Goal: Information Seeking & Learning: Learn about a topic

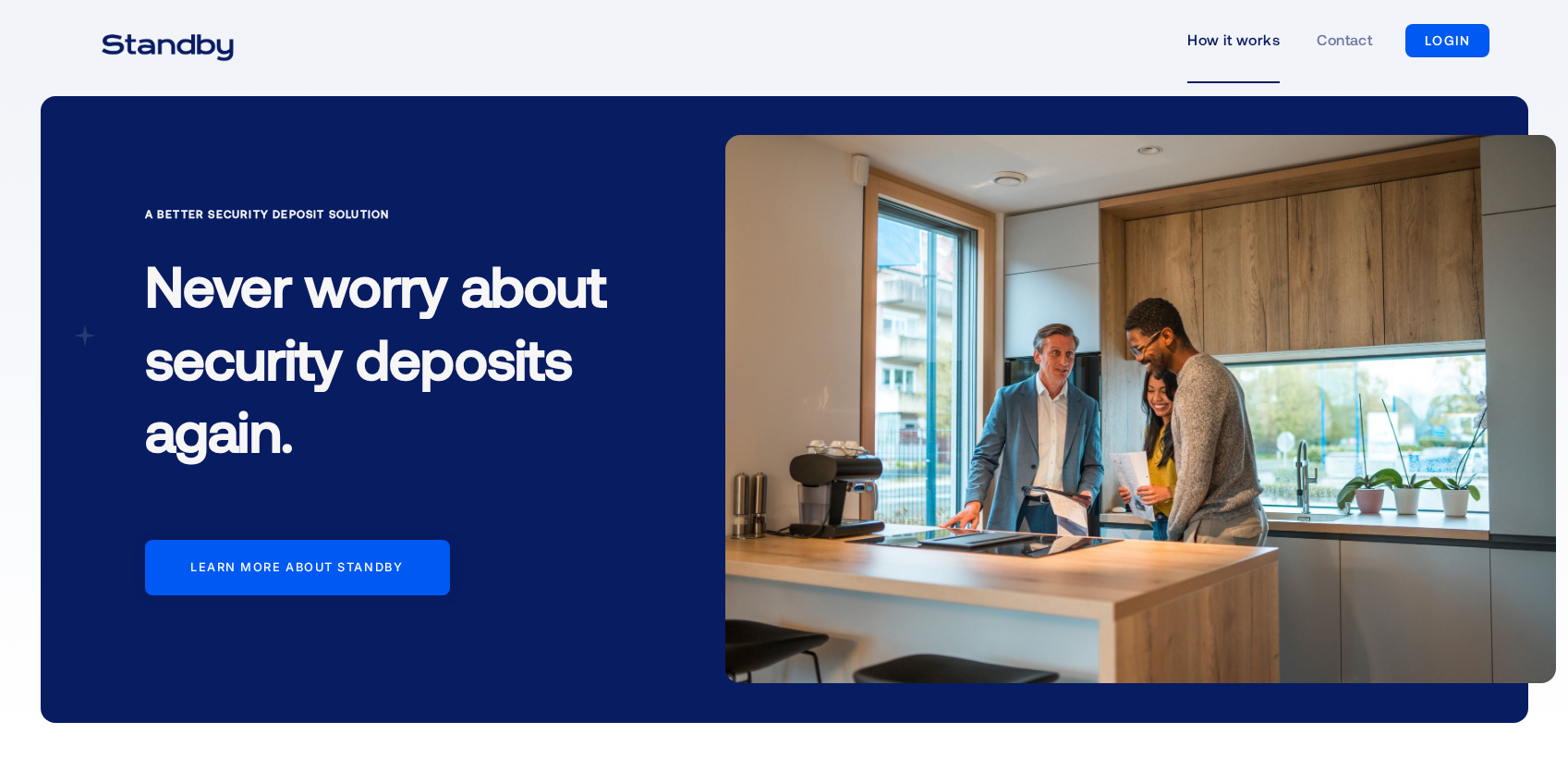
scroll to position [698, 0]
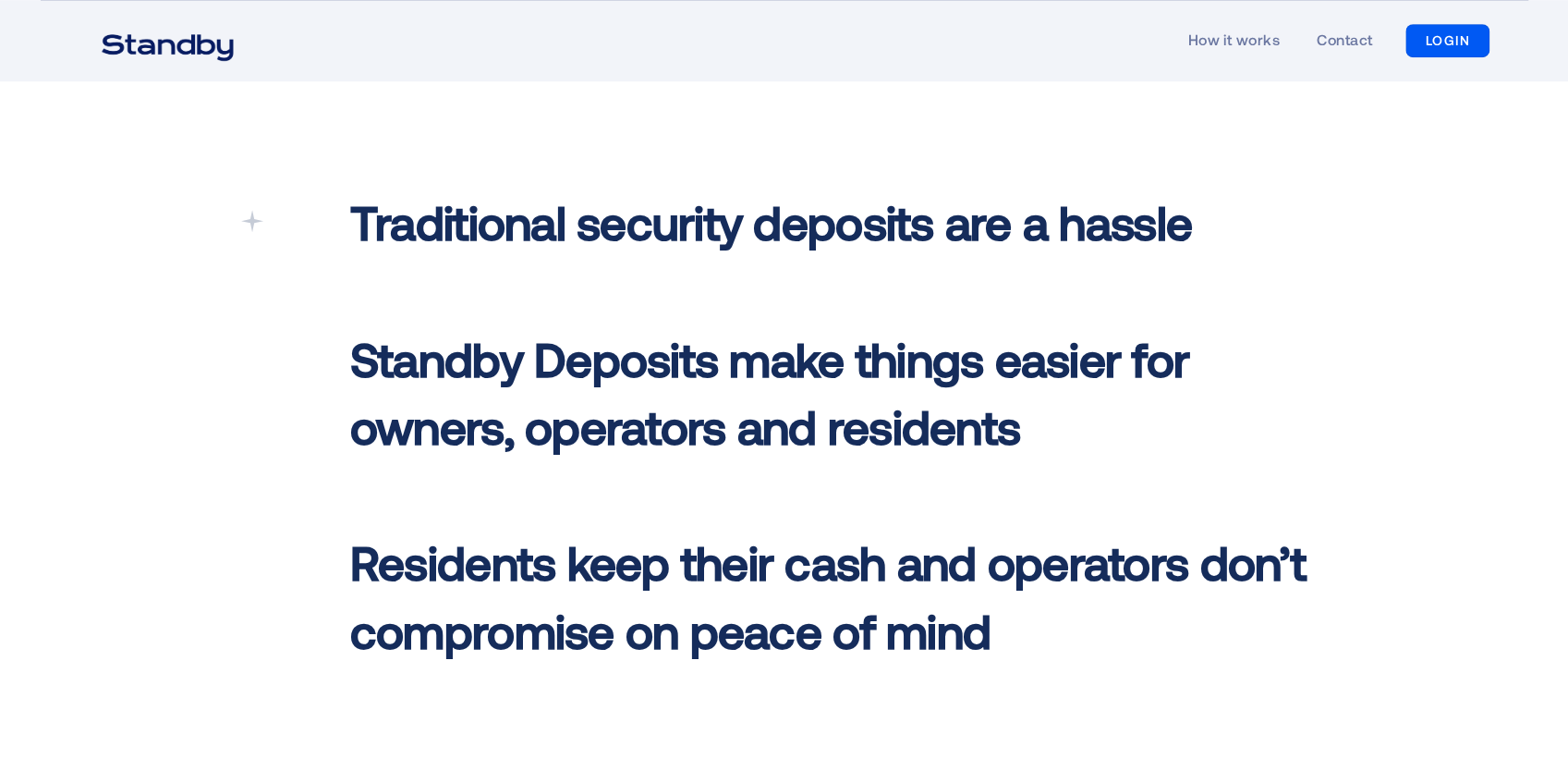
click at [1458, 42] on link "LOGIN" at bounding box center [1447, 41] width 84 height 33
click at [1352, 43] on link "Contact" at bounding box center [1344, 41] width 56 height 85
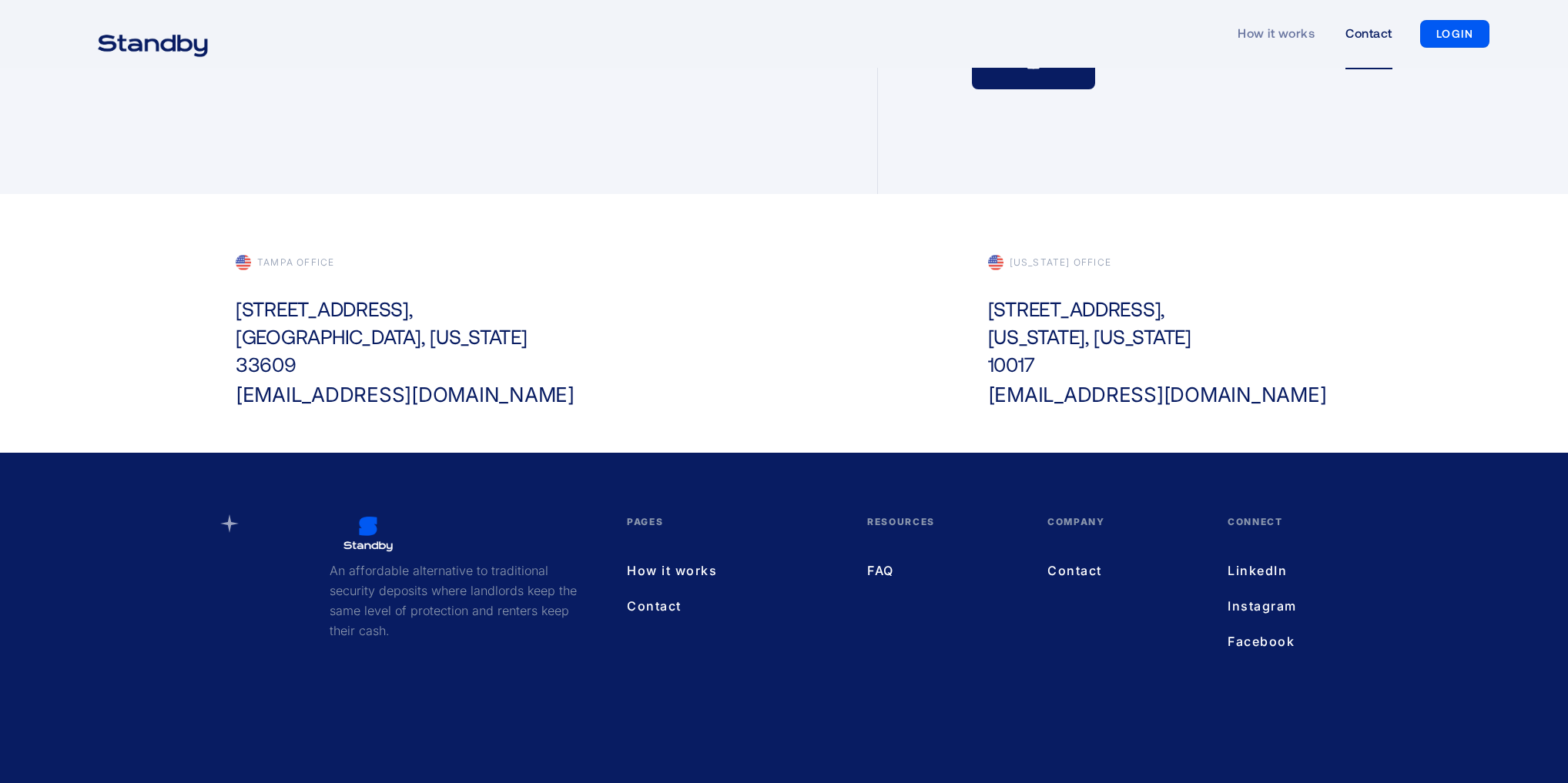
scroll to position [518, 0]
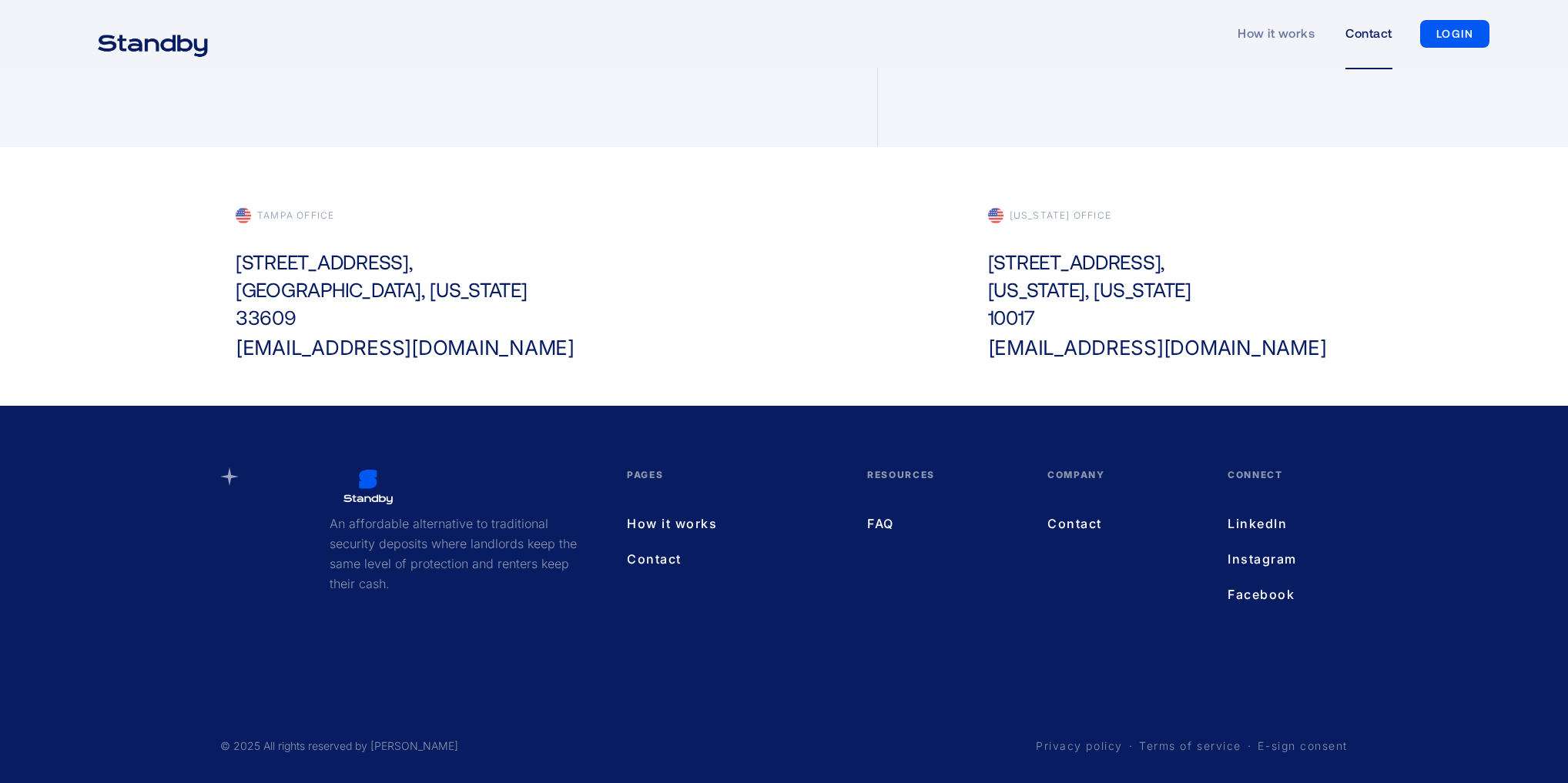
click at [886, 522] on link "FAQ" at bounding box center [942, 523] width 149 height 20
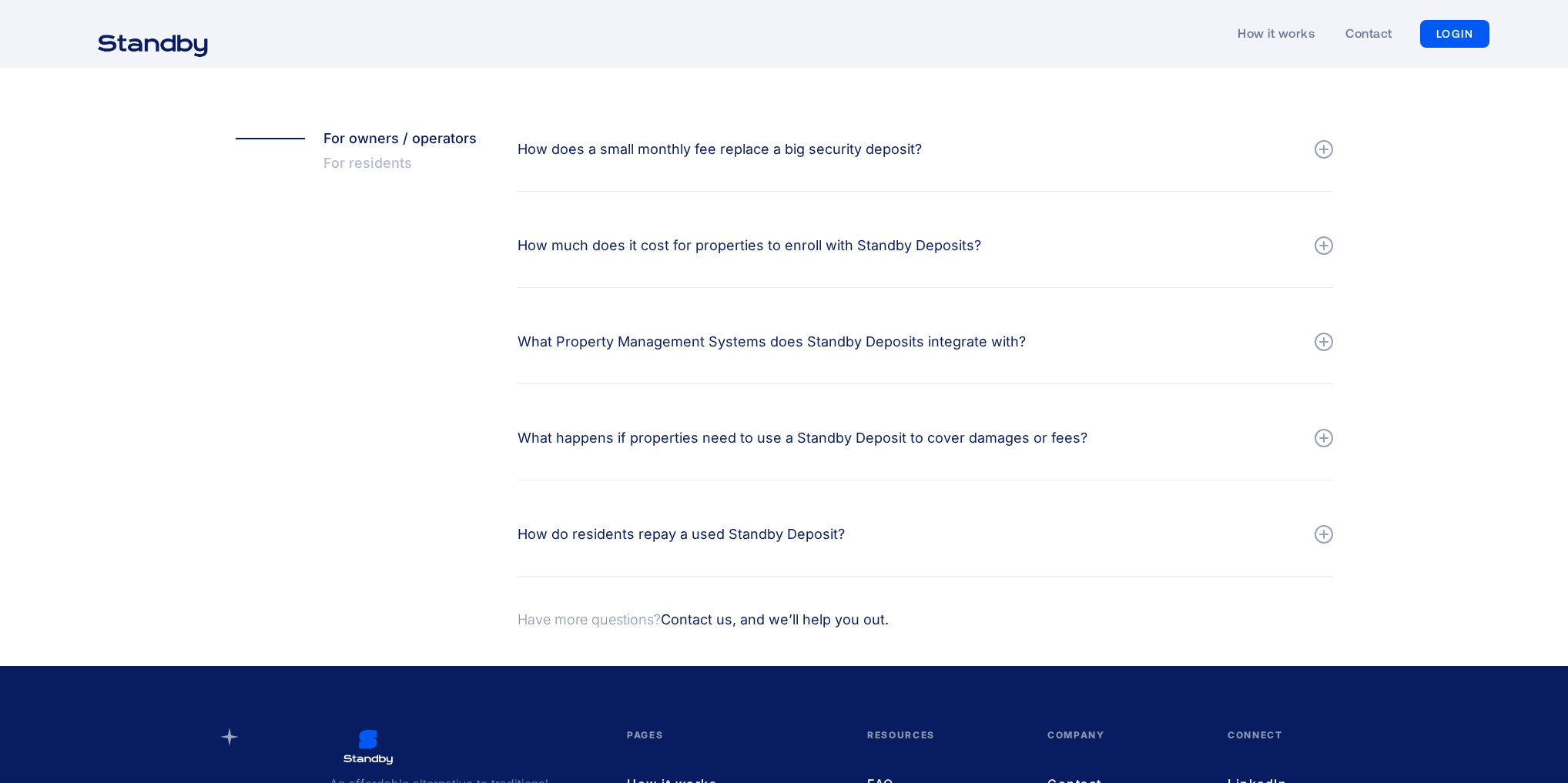
scroll to position [328, 0]
click at [717, 157] on div "How does a small monthly fee replace a big security deposit?" at bounding box center [719, 150] width 404 height 21
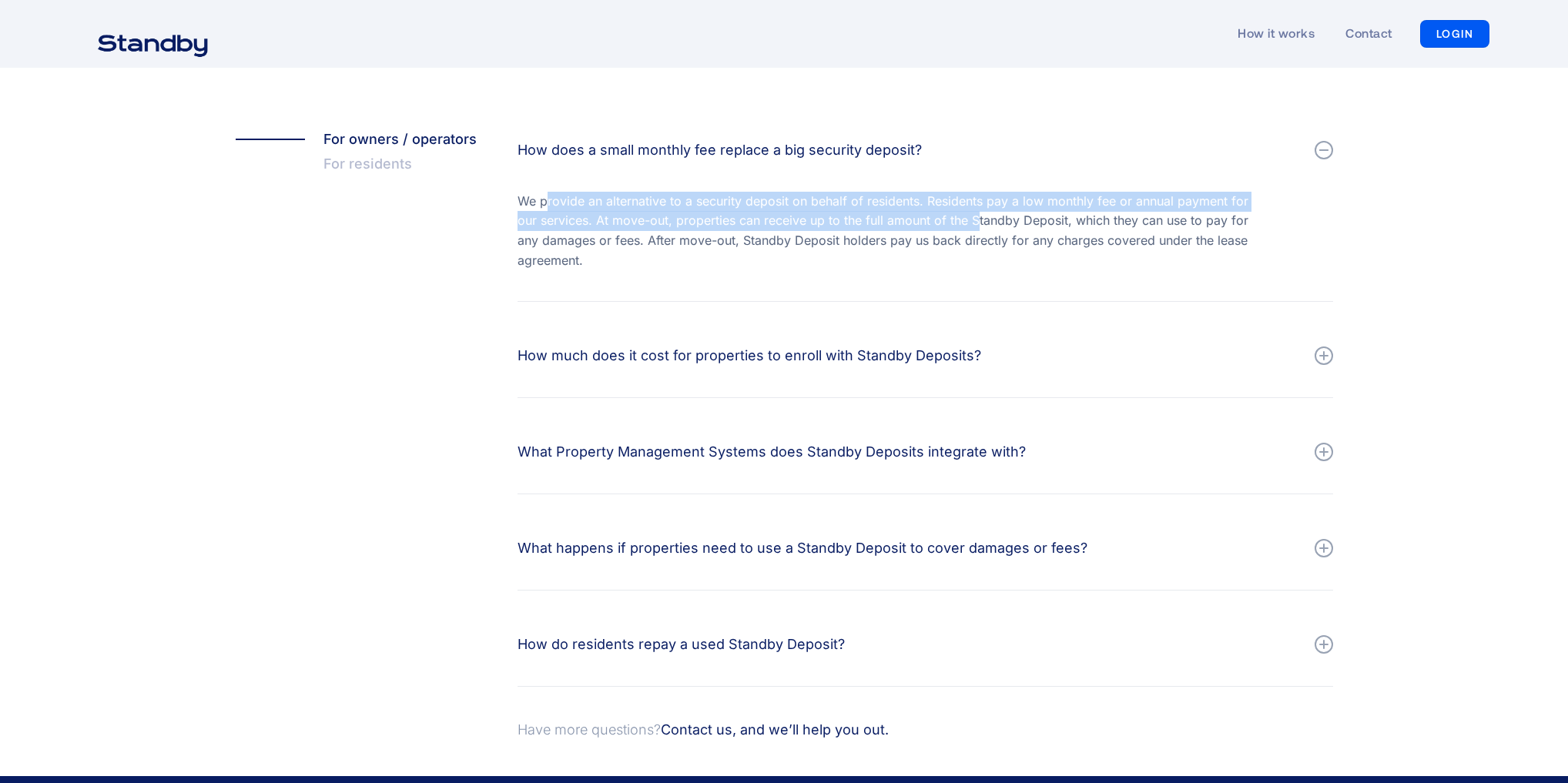
drag, startPoint x: 545, startPoint y: 200, endPoint x: 976, endPoint y: 217, distance: 431.3
click at [976, 217] on div "We provide an alternative to a security deposit on behalf of residents. Residen…" at bounding box center [884, 231] width 734 height 78
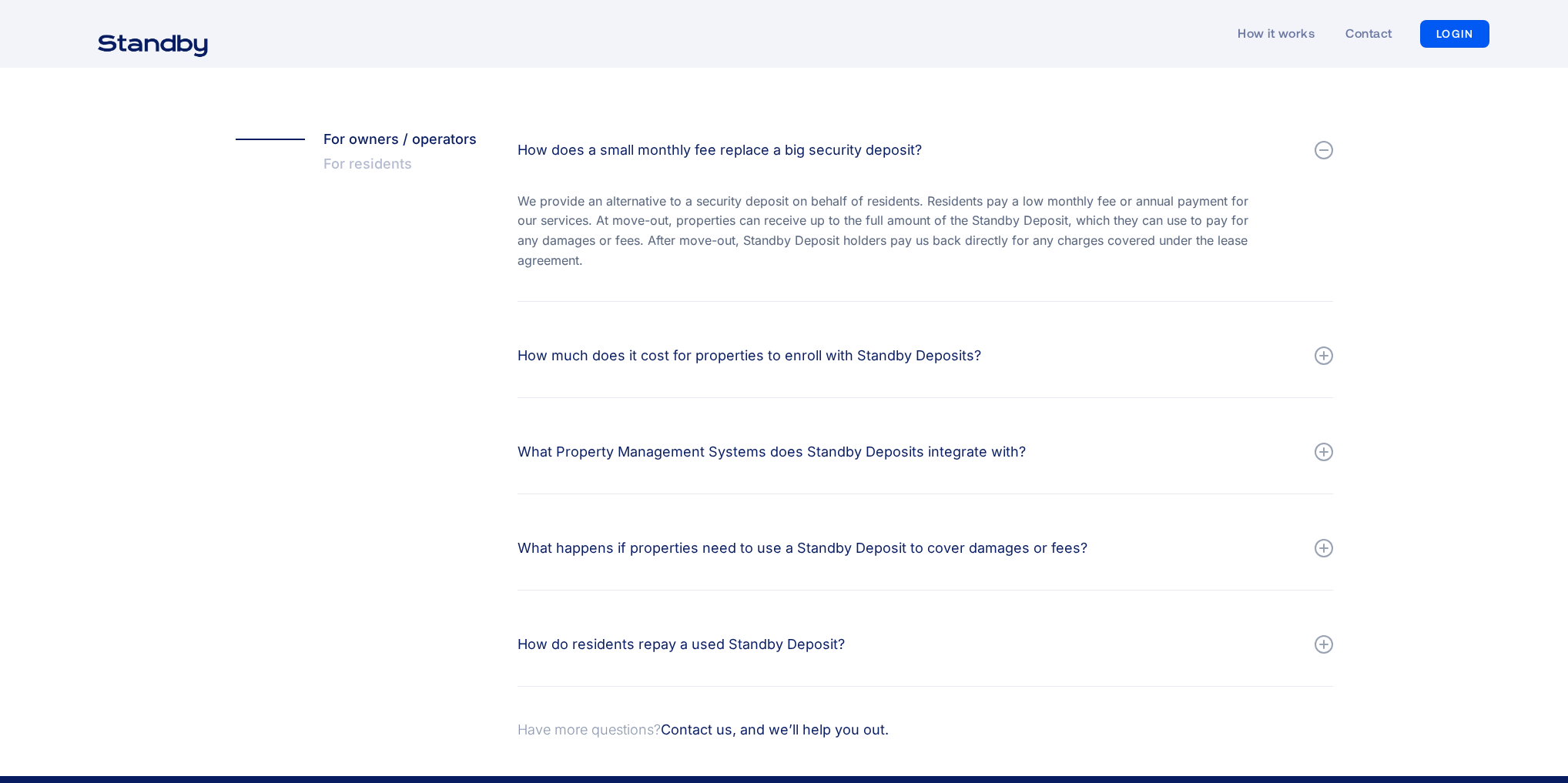
click at [854, 379] on div "How much does it cost for properties to enroll with Standby Deposits? Owners an…" at bounding box center [924, 365] width 815 height 65
click at [768, 375] on div "How much does it cost for properties to enroll with Standby Deposits?" at bounding box center [924, 355] width 815 height 46
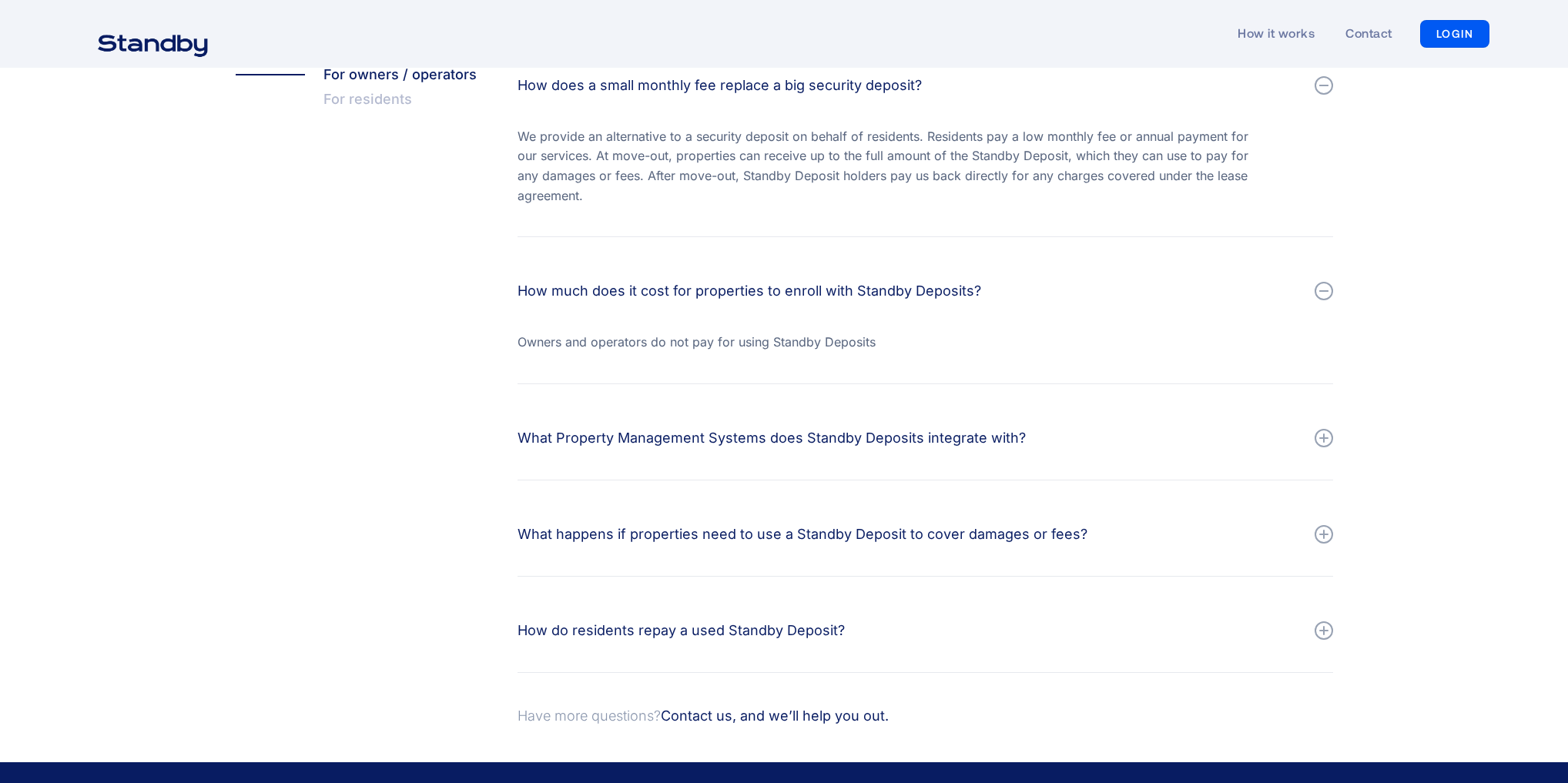
scroll to position [718, 0]
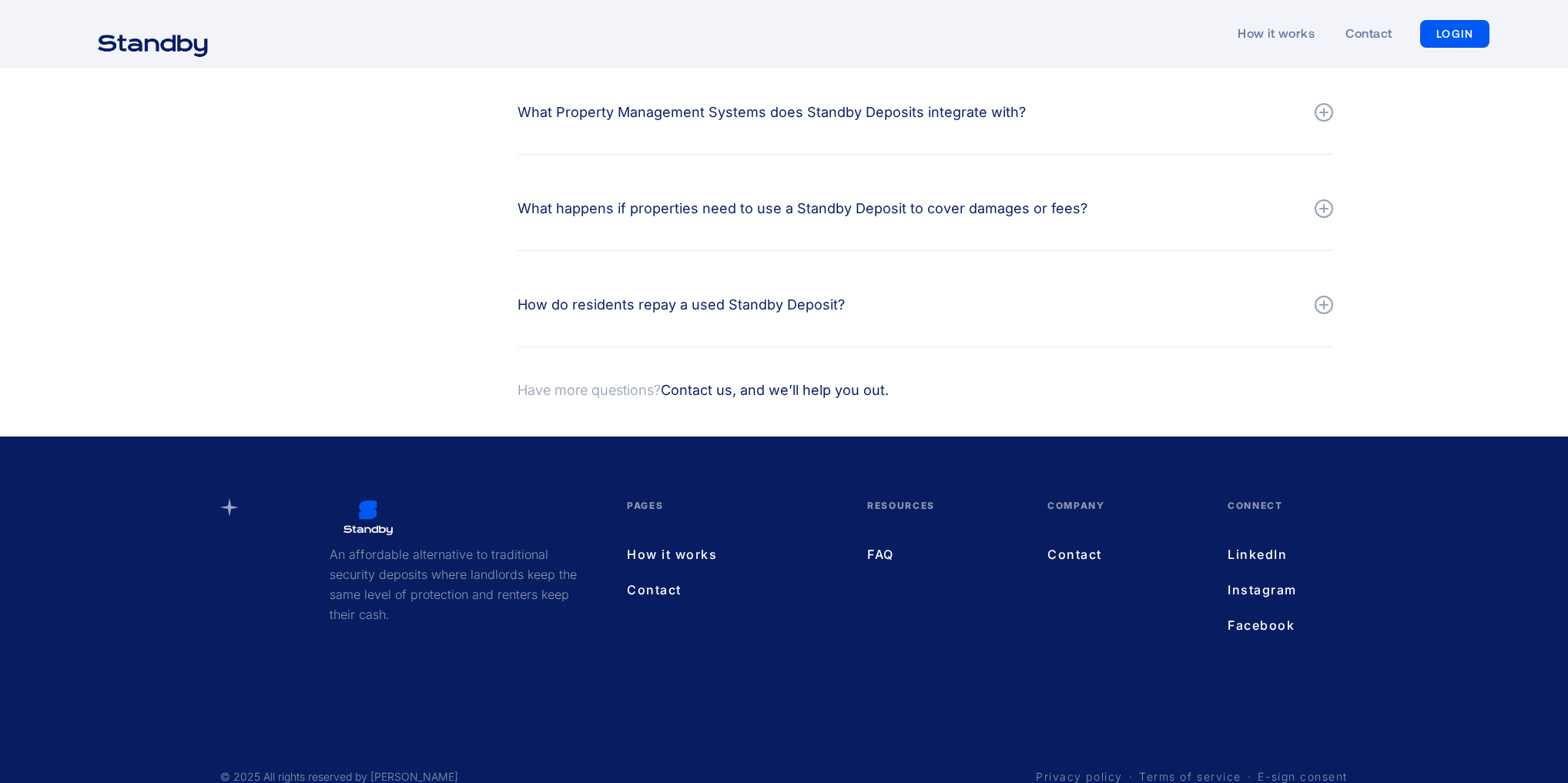
click at [757, 313] on div "How do residents repay a used Standby Deposit?" at bounding box center [680, 304] width 327 height 21
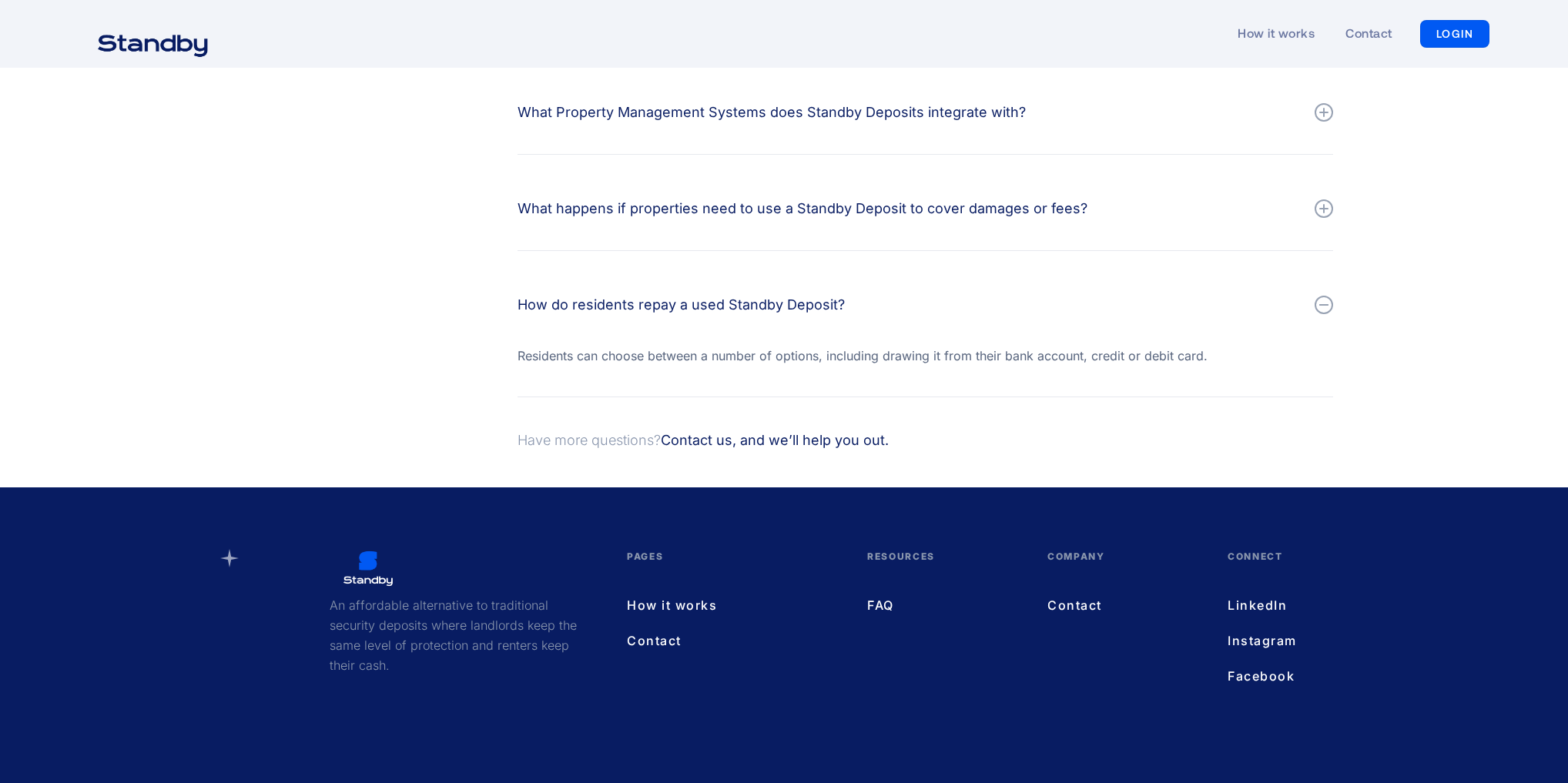
click at [1072, 602] on link "Contact" at bounding box center [1121, 605] width 149 height 20
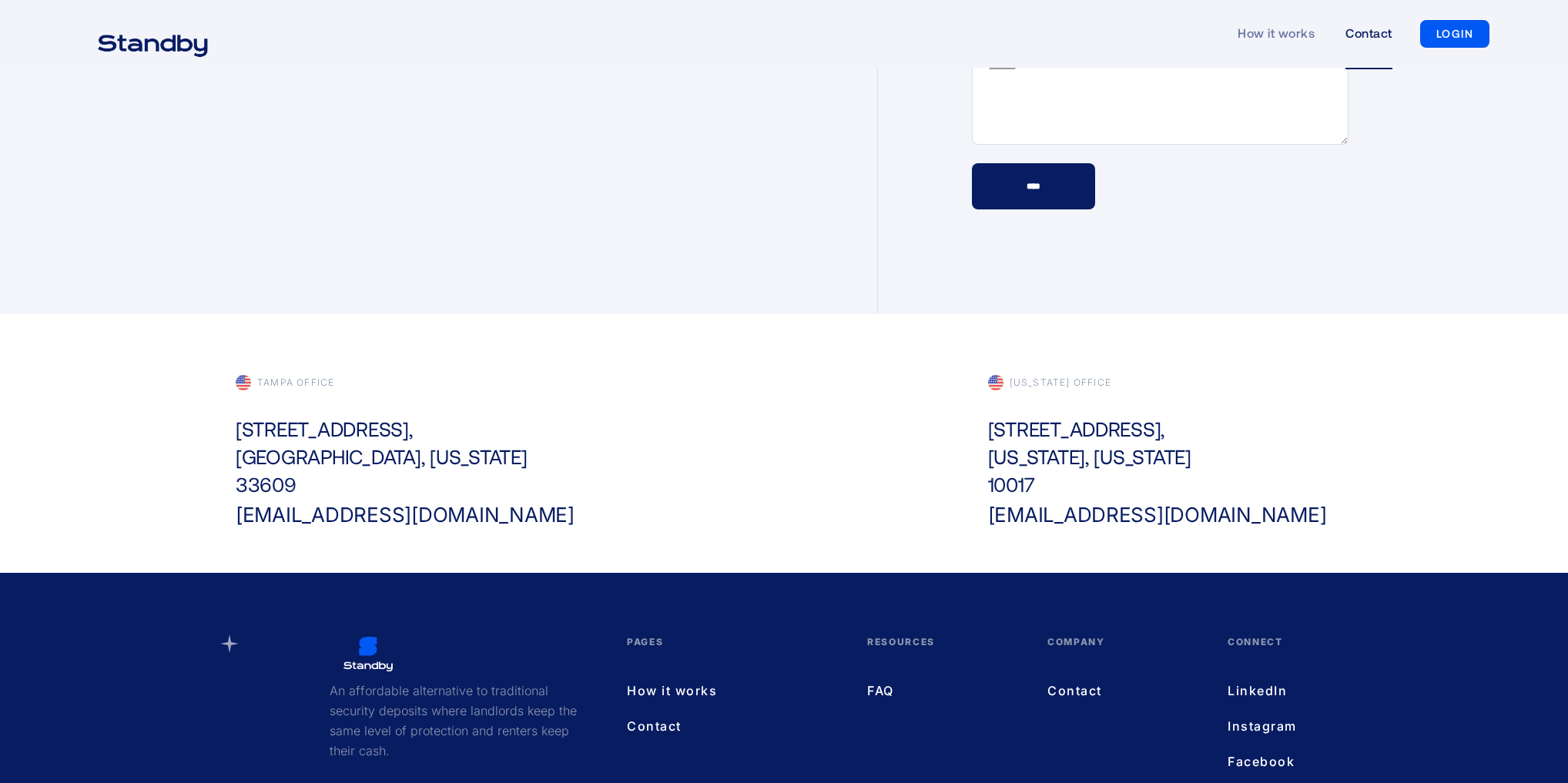
scroll to position [518, 0]
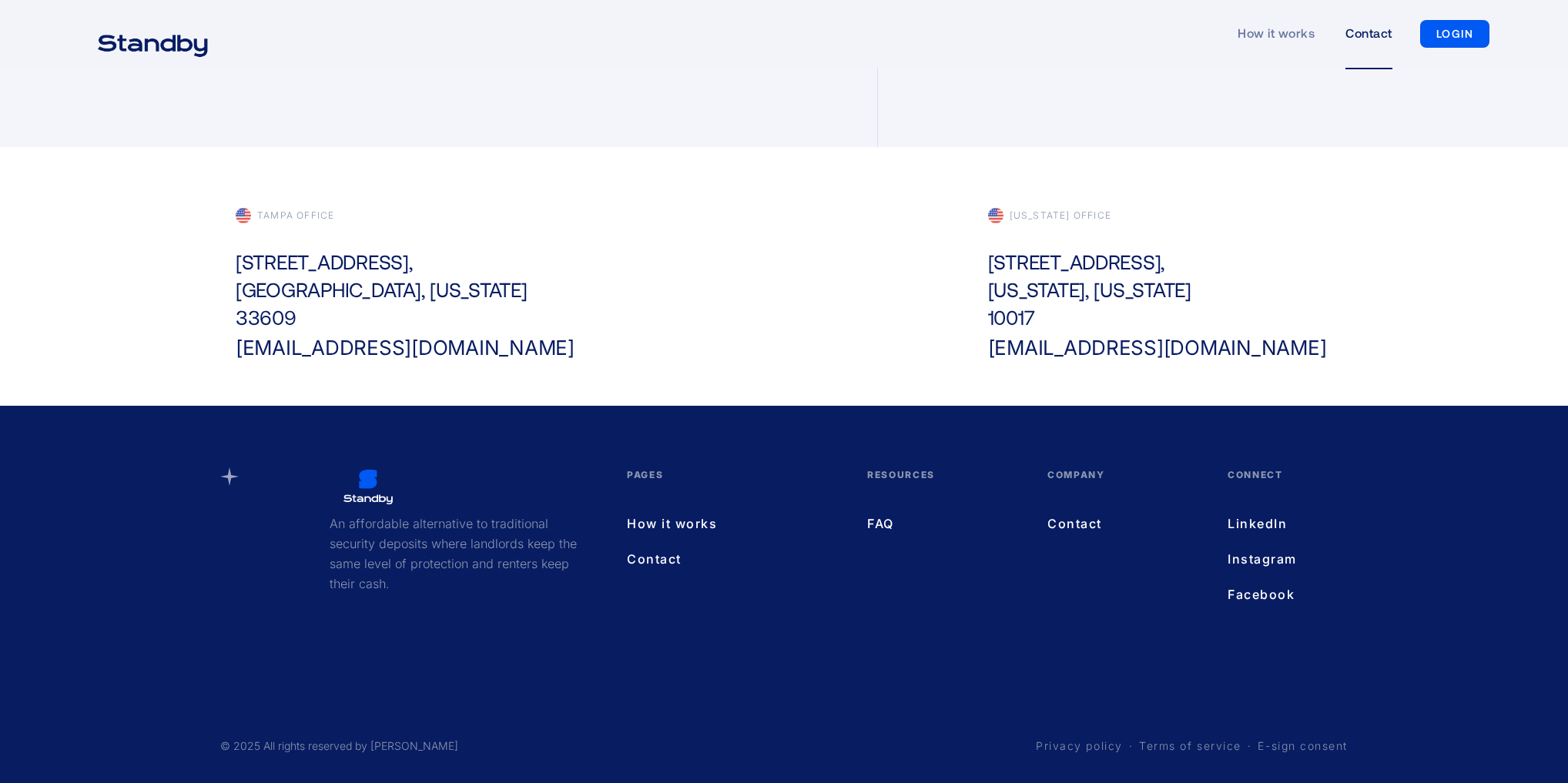
click at [1274, 566] on link "Instagram" at bounding box center [1272, 559] width 89 height 20
click at [1245, 591] on link "Facebook" at bounding box center [1272, 595] width 89 height 20
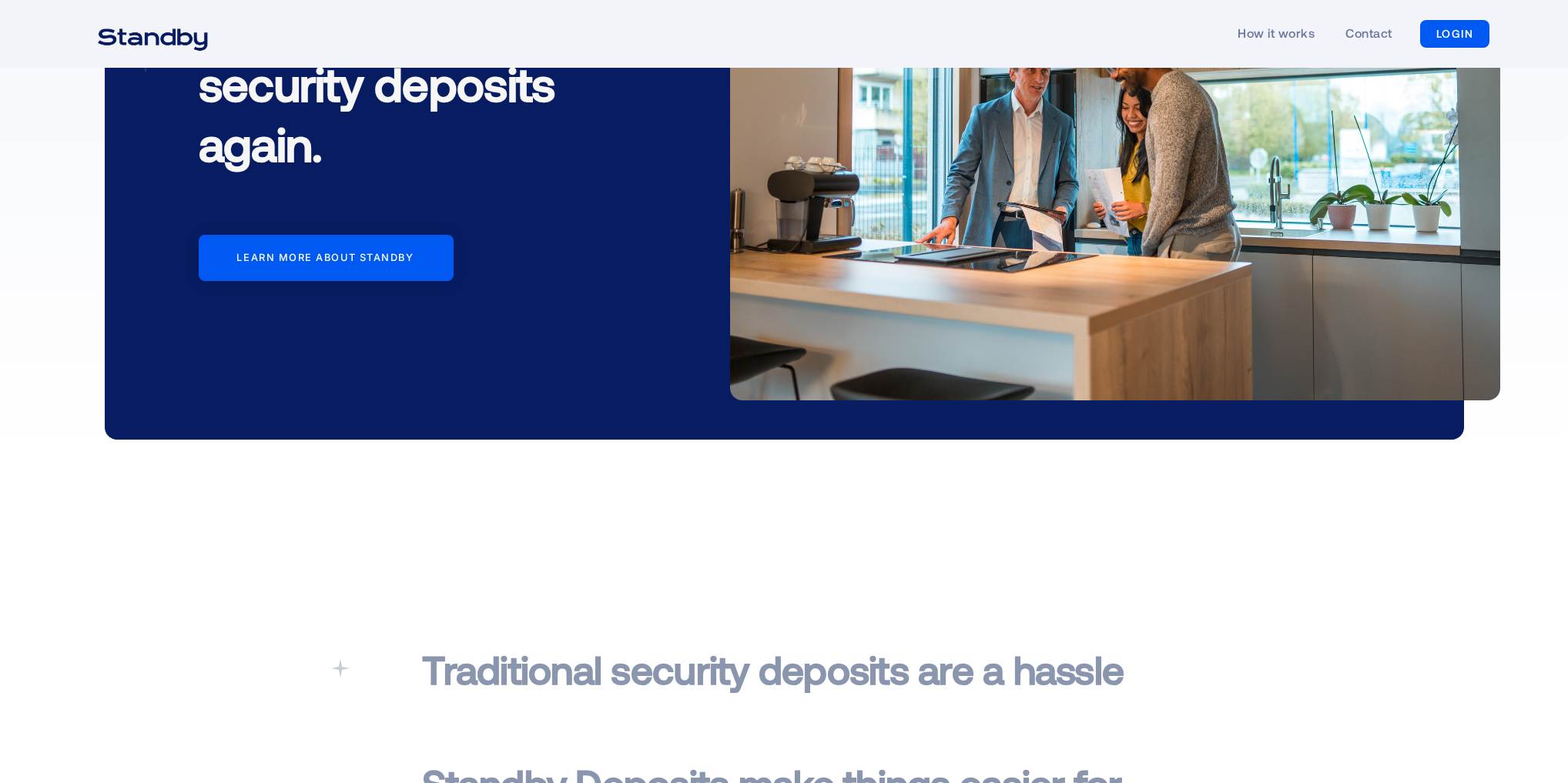
scroll to position [266, 0]
click at [326, 271] on link "Learn more about standby" at bounding box center [326, 258] width 255 height 46
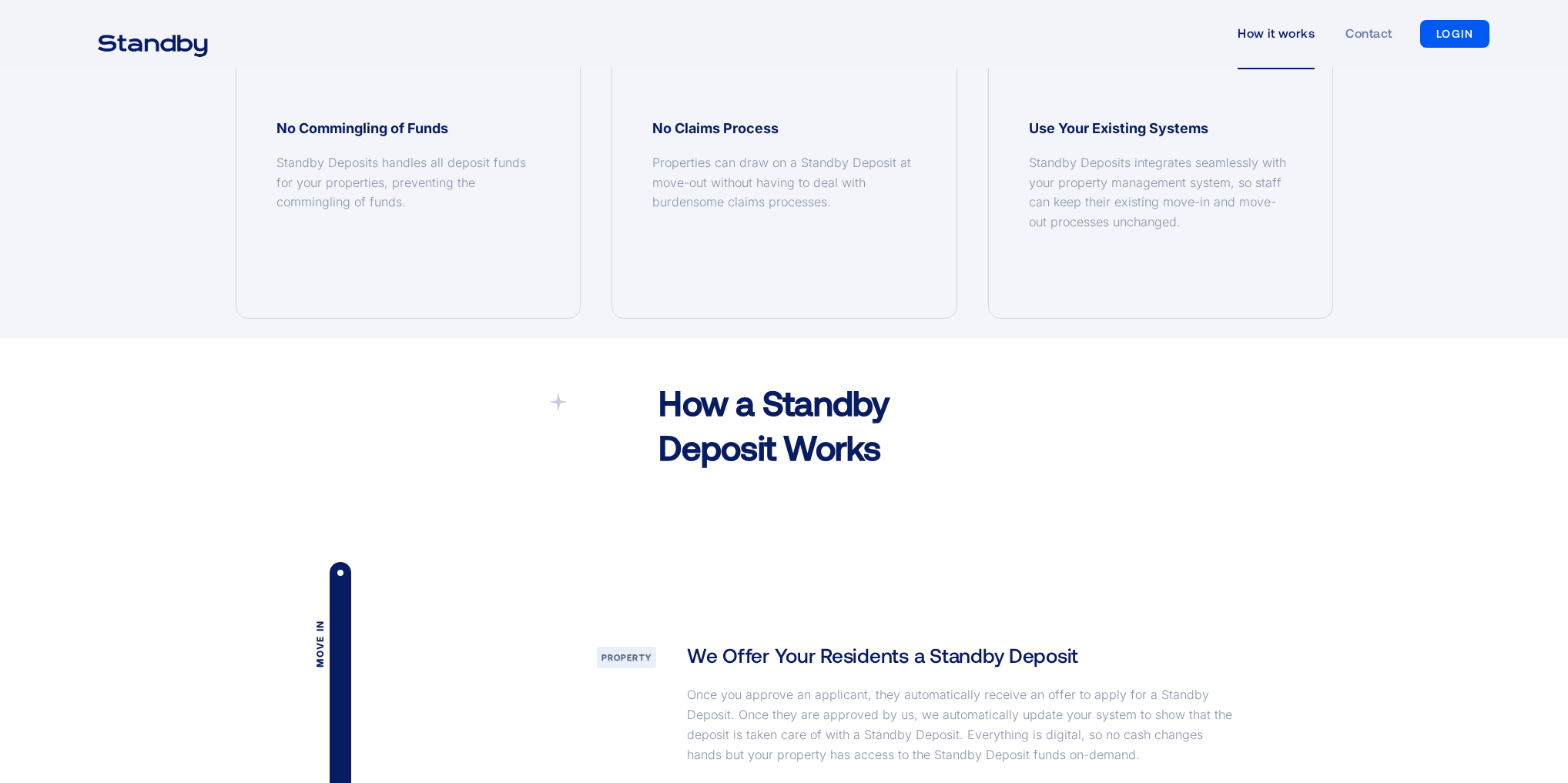
click at [753, 423] on h1 "How a Standby Deposit Works" at bounding box center [831, 424] width 345 height 89
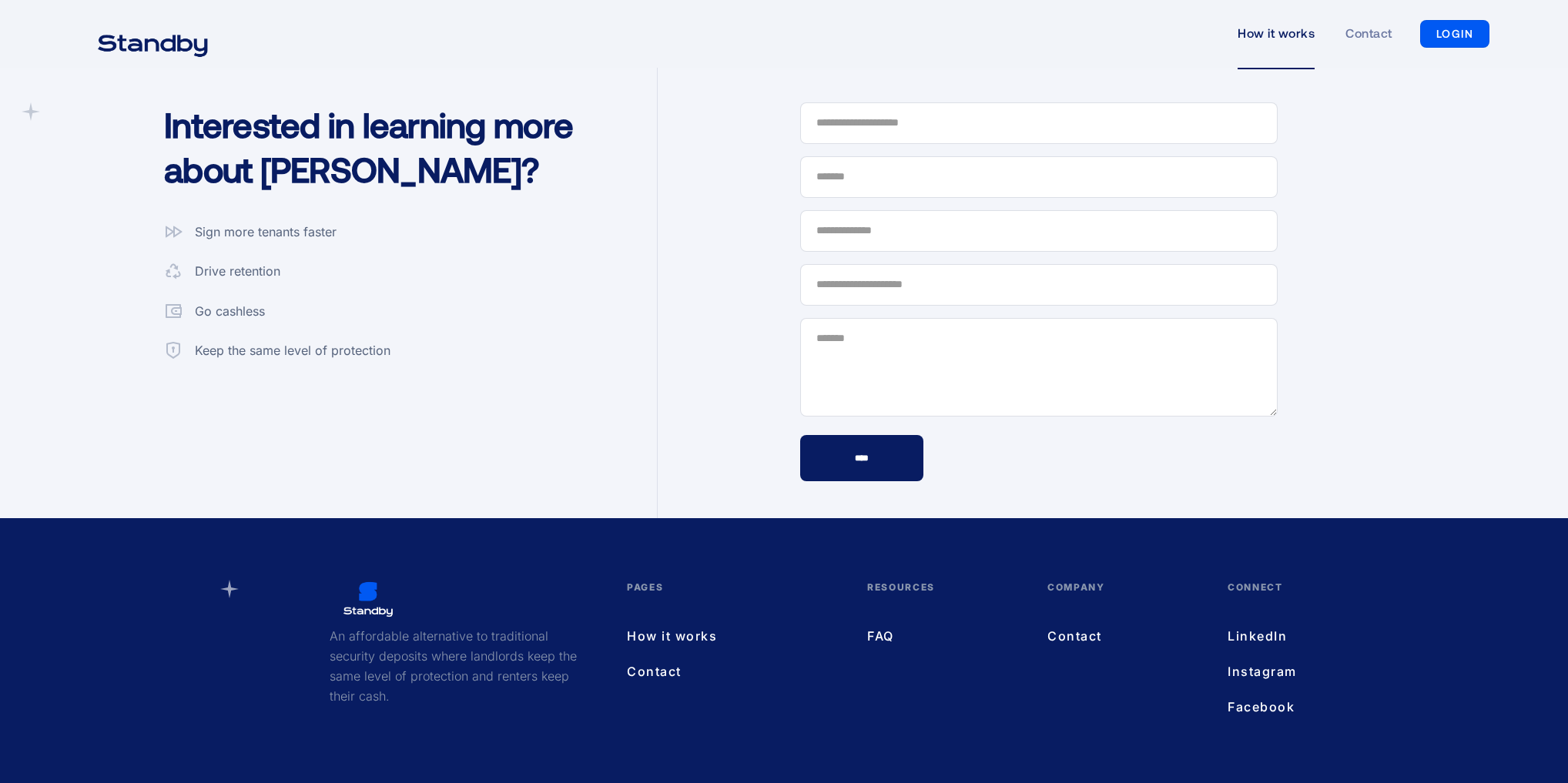
scroll to position [4084, 0]
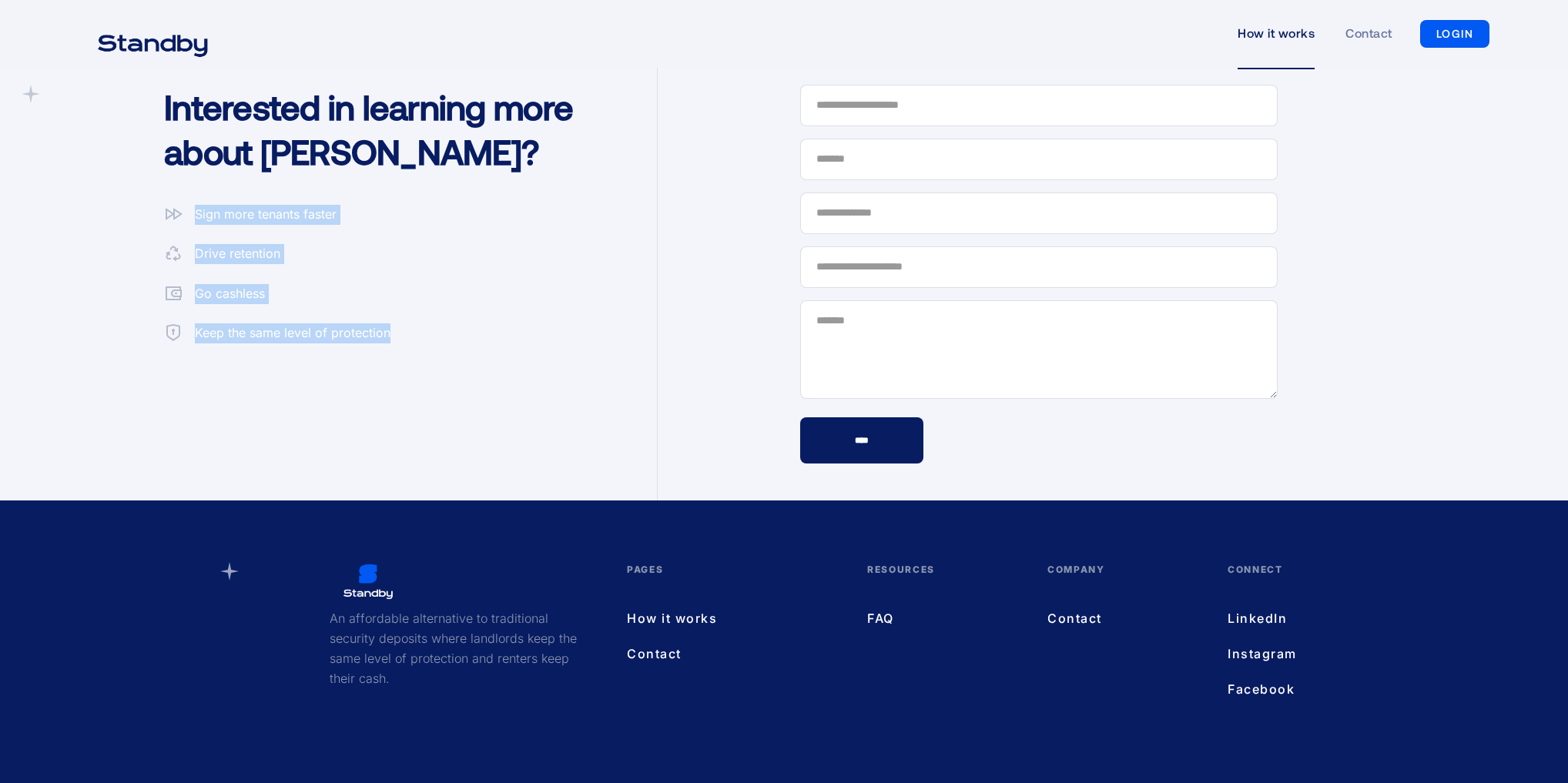
drag, startPoint x: 408, startPoint y: 330, endPoint x: 179, endPoint y: 214, distance: 256.7
click at [179, 214] on div "Interested in learning more about Standby? Sign more tenants faster Drive reten…" at bounding box center [403, 172] width 509 height 372
click at [293, 332] on div "Keep the same level of protection" at bounding box center [292, 333] width 195 height 20
click at [202, 300] on div "Go cashless" at bounding box center [229, 294] width 70 height 20
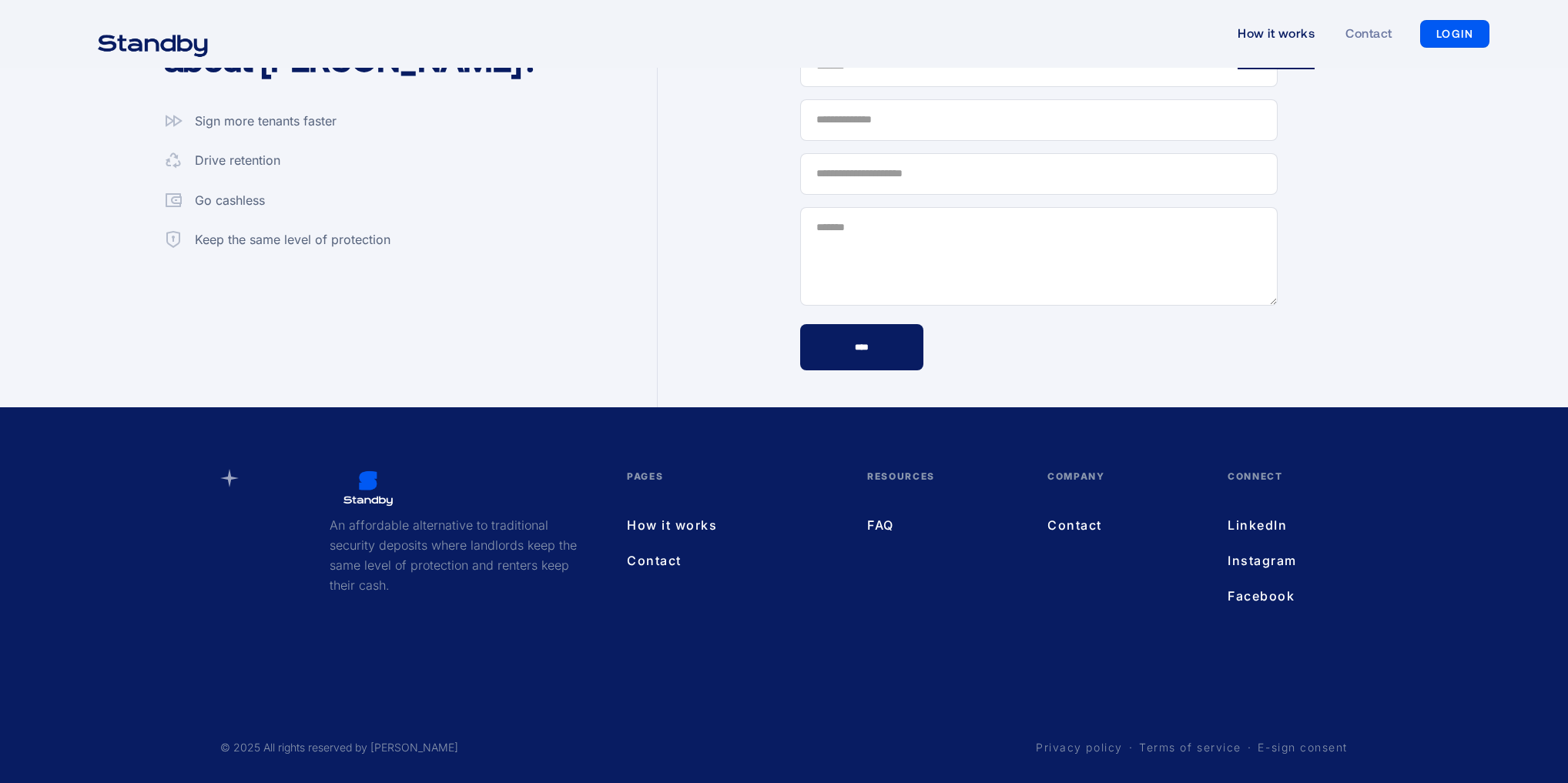
scroll to position [4179, 0]
click at [636, 519] on link "How it works" at bounding box center [731, 524] width 210 height 20
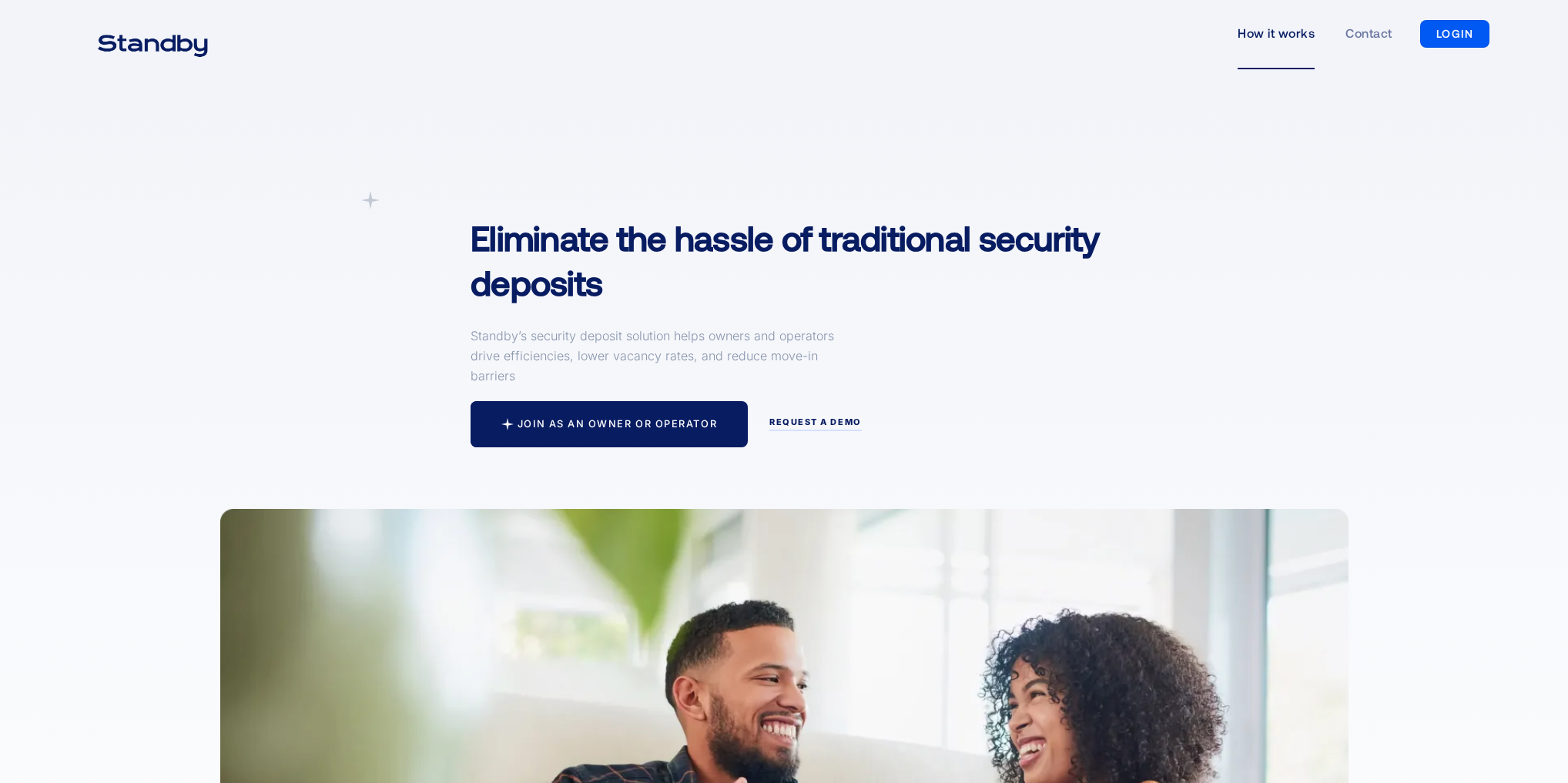
click at [690, 425] on div "Join as an owner or operator" at bounding box center [617, 424] width 199 height 13
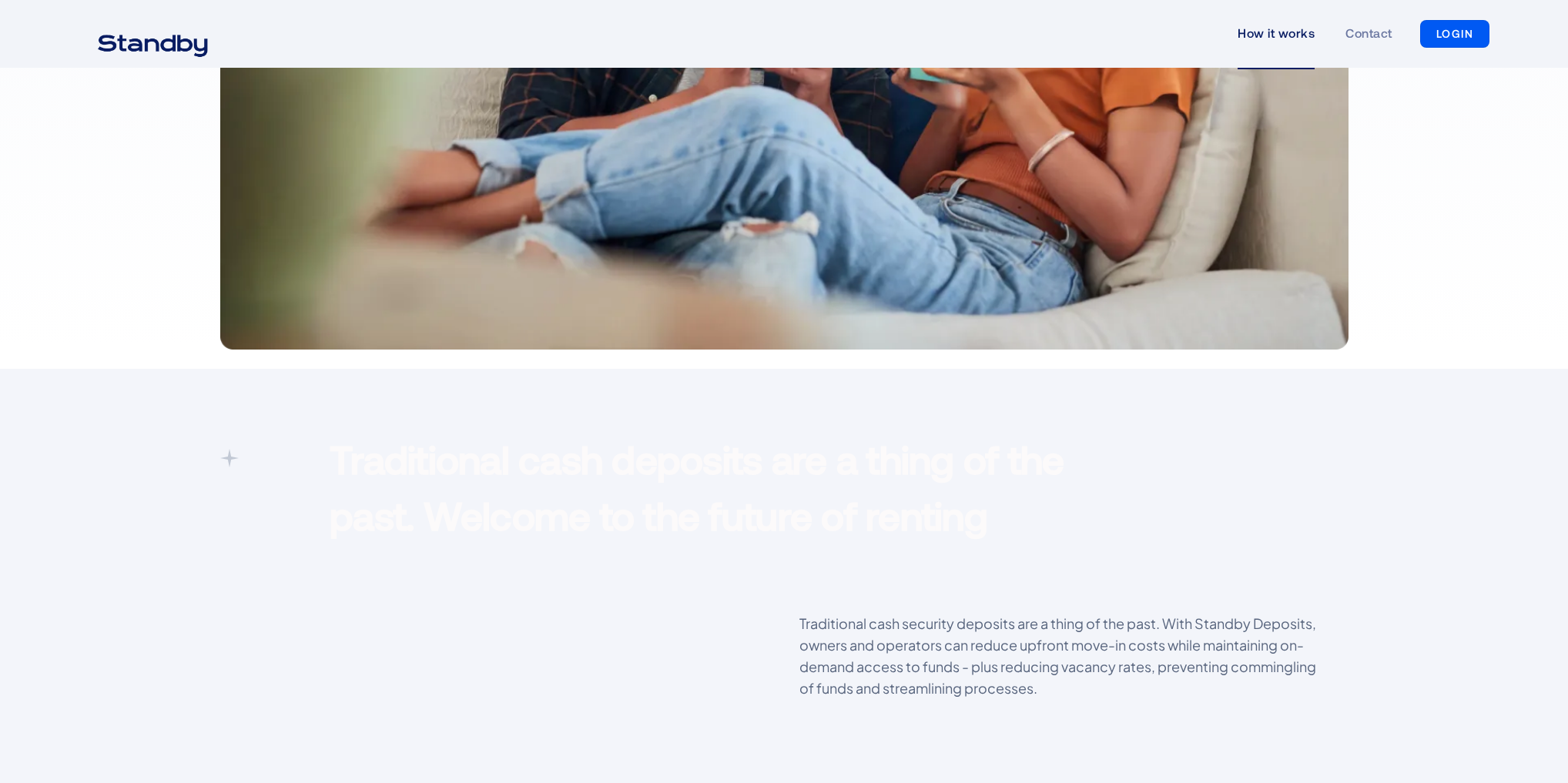
scroll to position [1026, 0]
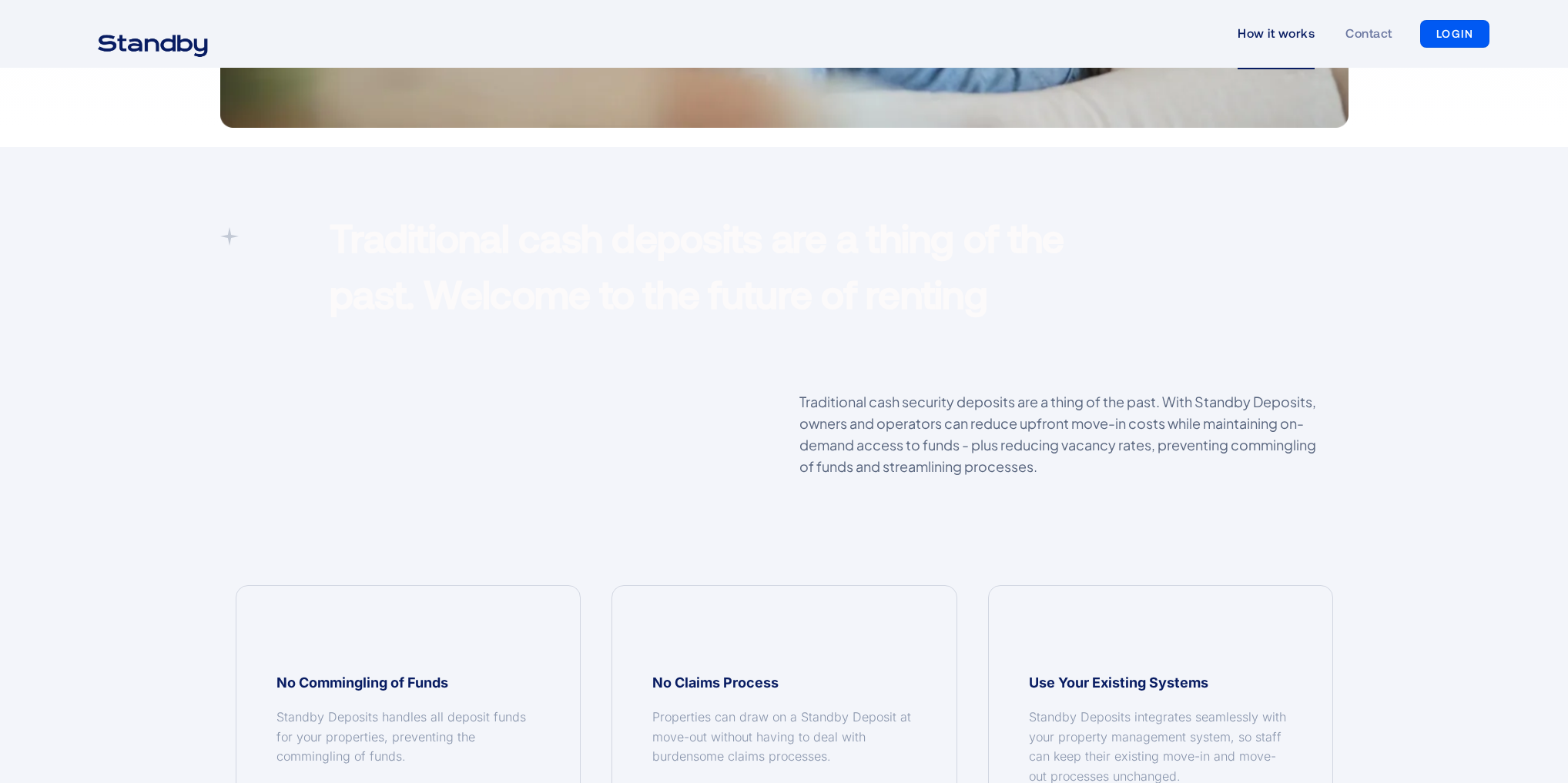
click at [858, 456] on p "Traditional cash security deposits are a thing of the past. With Standby Deposi…" at bounding box center [1065, 434] width 533 height 86
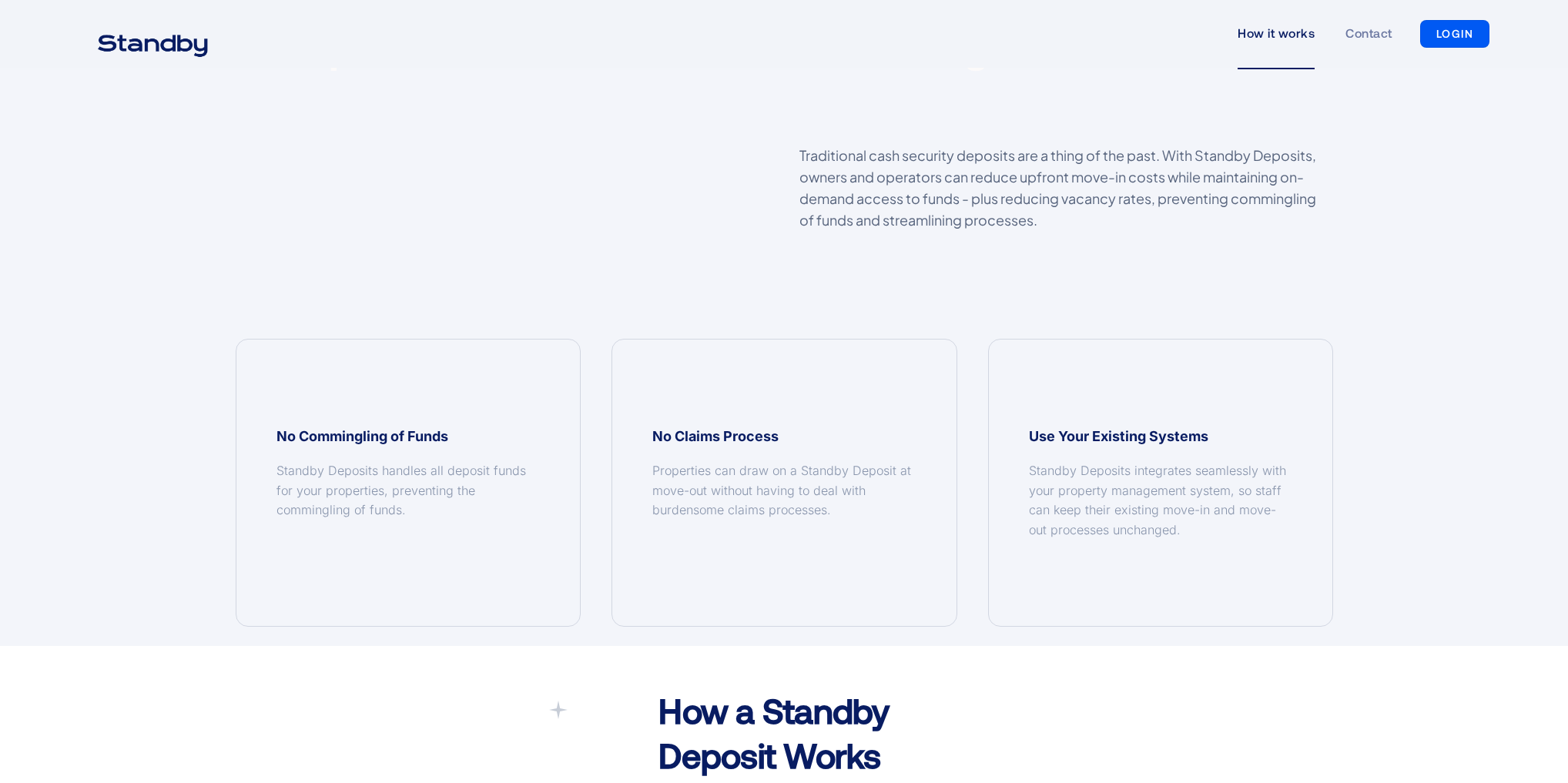
click at [582, 497] on div "No Commingling of Funds Standby Deposits handles all deposit funds for your pro…" at bounding box center [408, 483] width 376 height 288
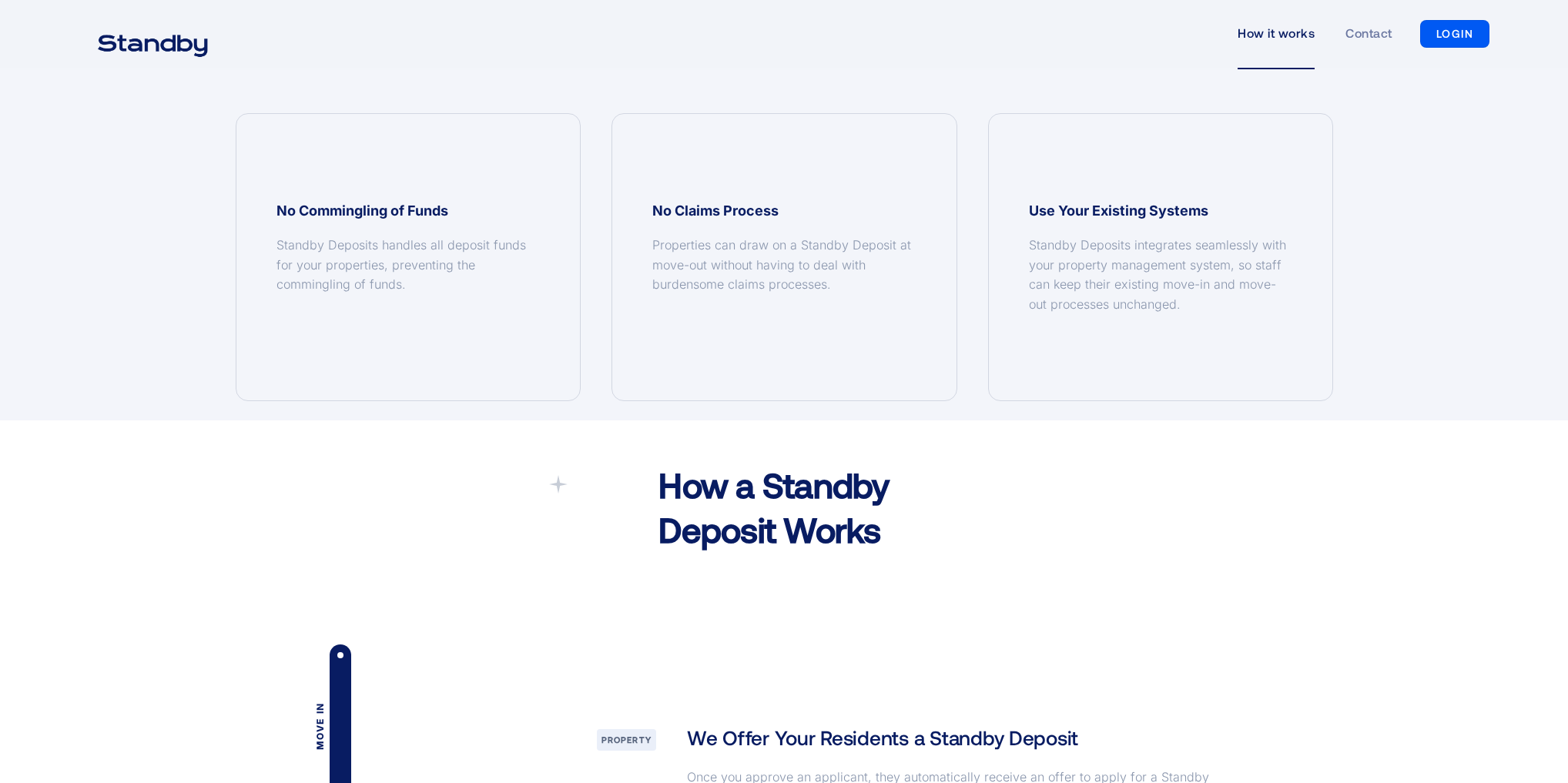
click at [739, 535] on h1 "How a Standby Deposit Works" at bounding box center [831, 507] width 345 height 89
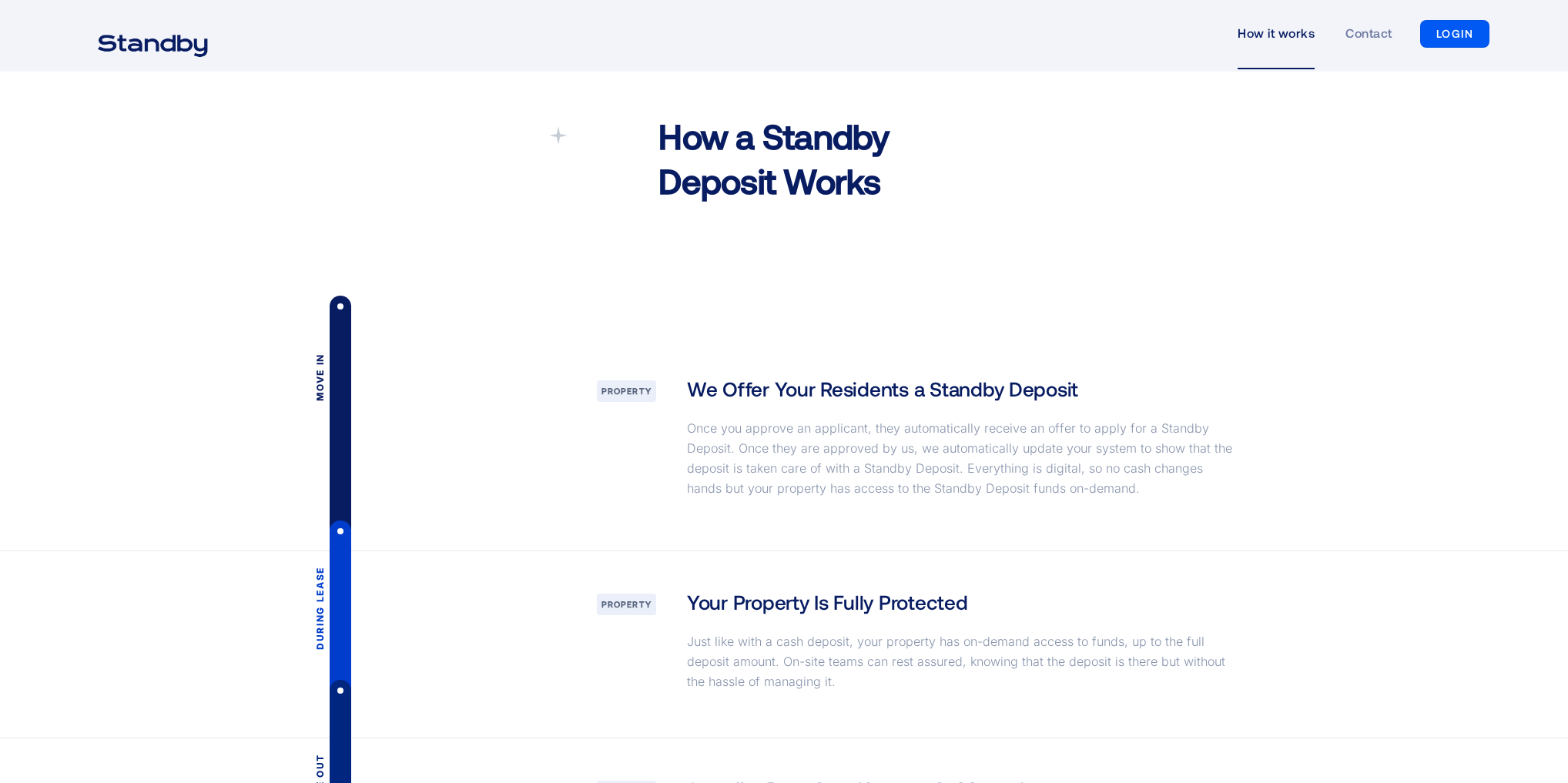
scroll to position [1848, 0]
click at [338, 416] on div at bounding box center [341, 412] width 6 height 234
click at [311, 393] on div at bounding box center [268, 443] width 94 height 213
click at [748, 397] on h3 "We Offer Your Residents a Standby Deposit" at bounding box center [882, 388] width 391 height 27
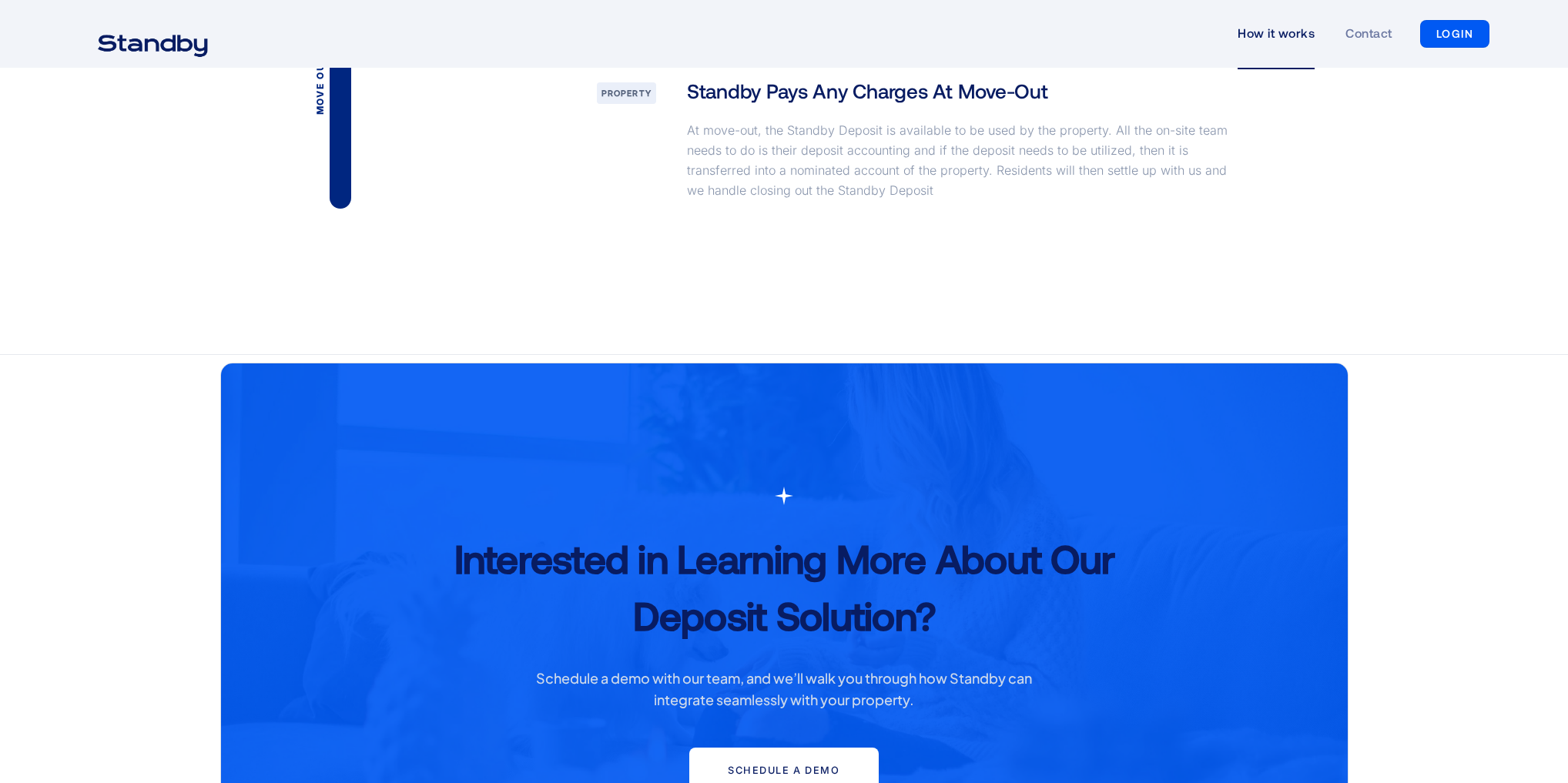
scroll to position [3280, 0]
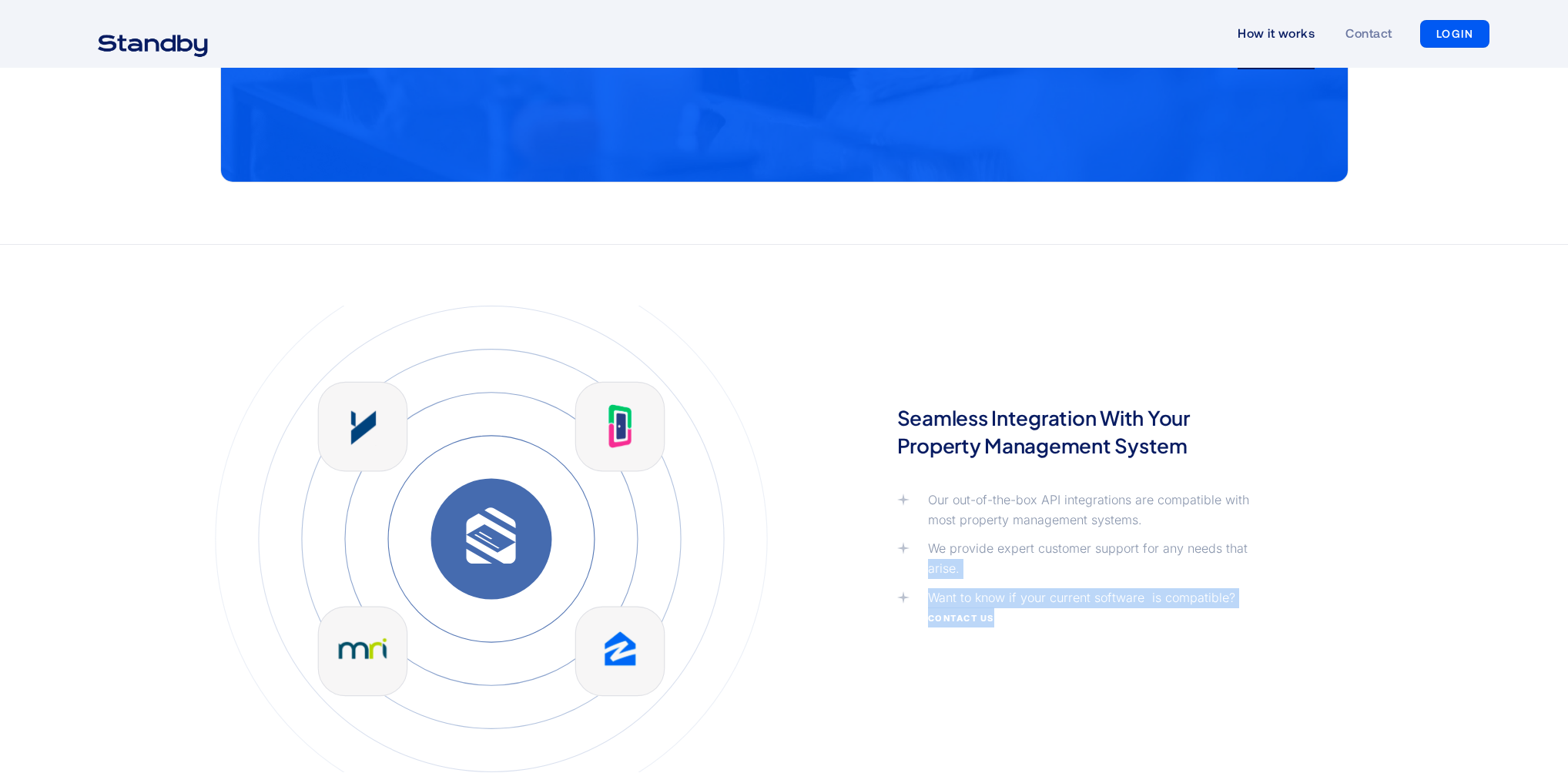
drag, startPoint x: 1563, startPoint y: 552, endPoint x: 1570, endPoint y: 626, distance: 74.3
click at [1539, 589] on div "Seamless Integration With Your Property Management System Our out-of-the-box AP…" at bounding box center [784, 518] width 1568 height 546
click at [1391, 485] on div "Seamless Integration With Your Property Management System Our out-of-the-box AP…" at bounding box center [784, 518] width 1568 height 546
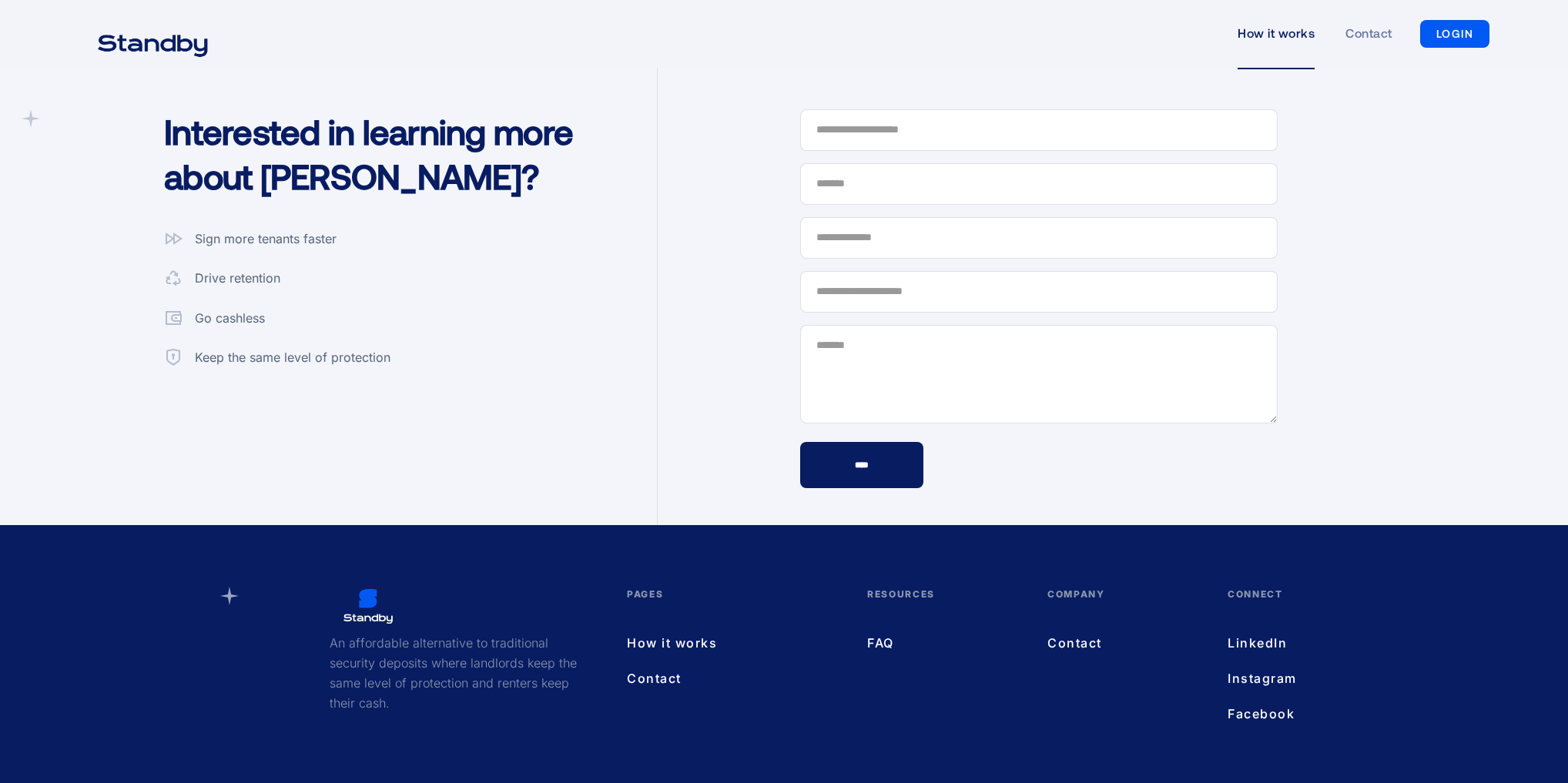
scroll to position [4179, 0]
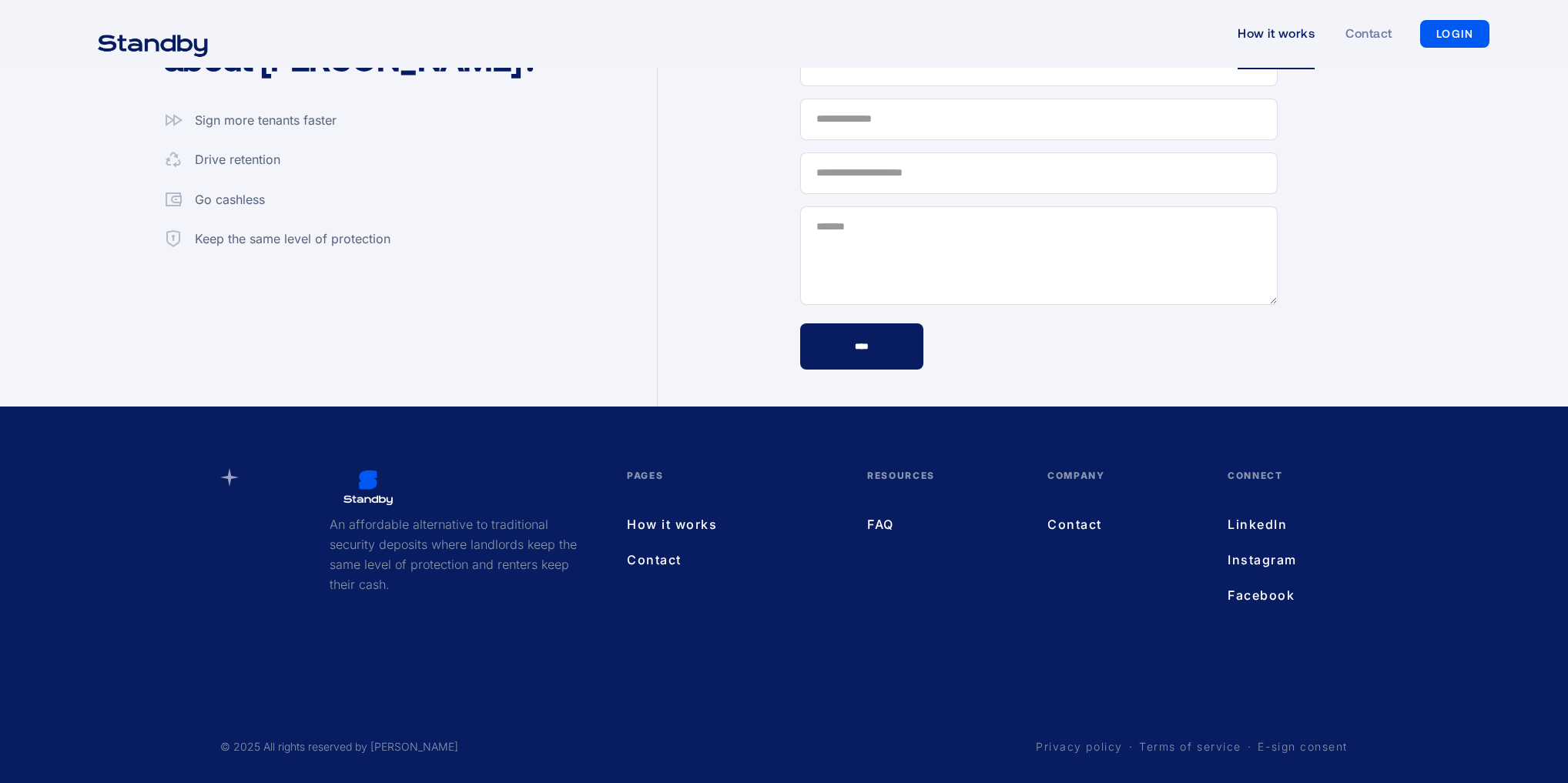
click at [552, 552] on p "An affordable alternative to traditional security deposits where landlords keep…" at bounding box center [455, 554] width 251 height 80
click at [517, 537] on p "An affordable alternative to traditional security deposits where landlords keep…" at bounding box center [455, 554] width 251 height 80
click at [446, 510] on div "An affordable alternative to traditional security deposits where landlords keep…" at bounding box center [455, 539] width 251 height 142
drag, startPoint x: 1290, startPoint y: 733, endPoint x: 1294, endPoint y: 742, distance: 9.8
click at [1290, 734] on div "© 2025 All rights reserved by Standby Deposits Privacy policy · Terms of servic…" at bounding box center [784, 740] width 1127 height 27
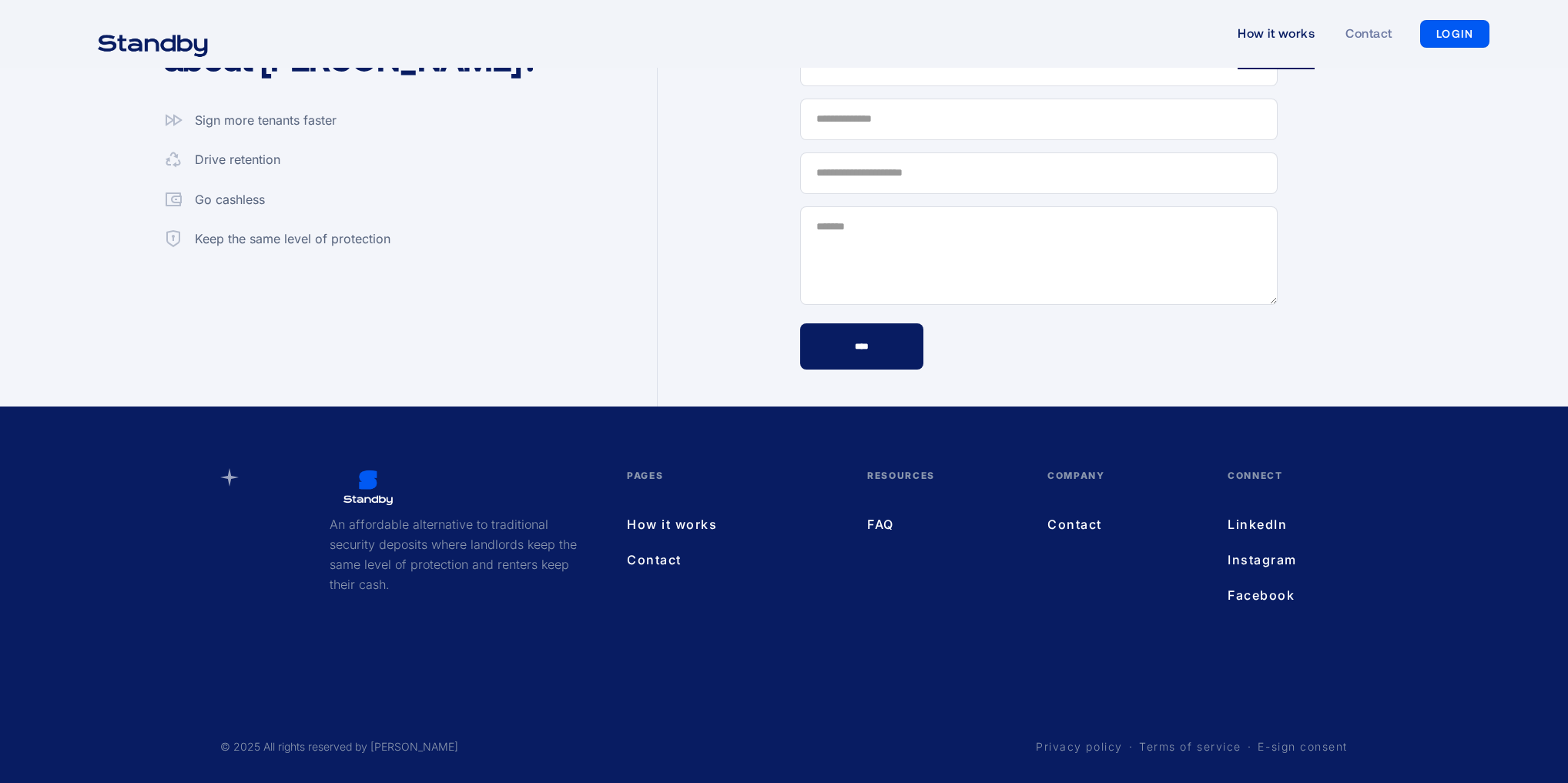
click at [1295, 744] on link "E-sign consent" at bounding box center [1302, 747] width 90 height 16
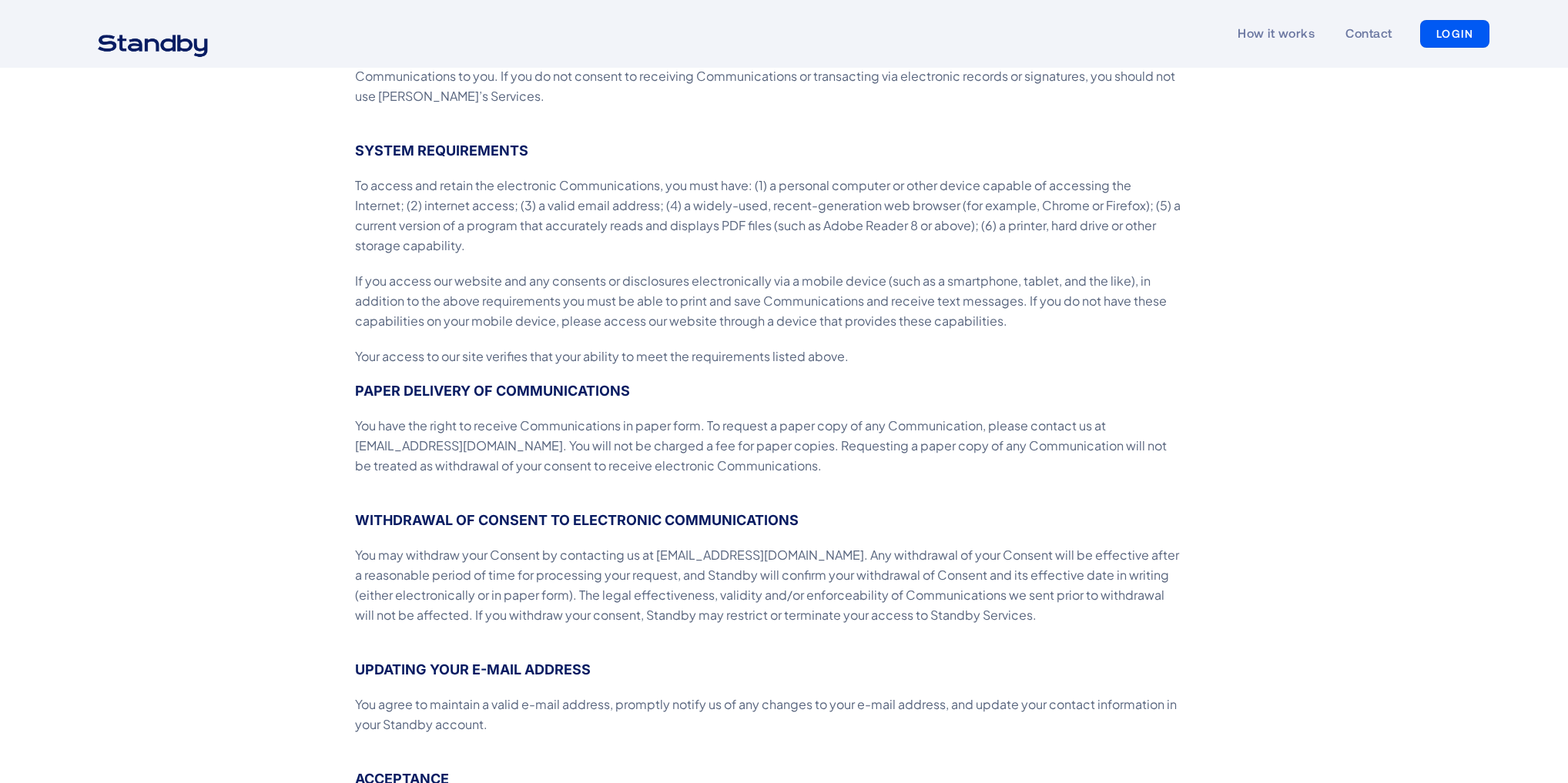
scroll to position [554, 0]
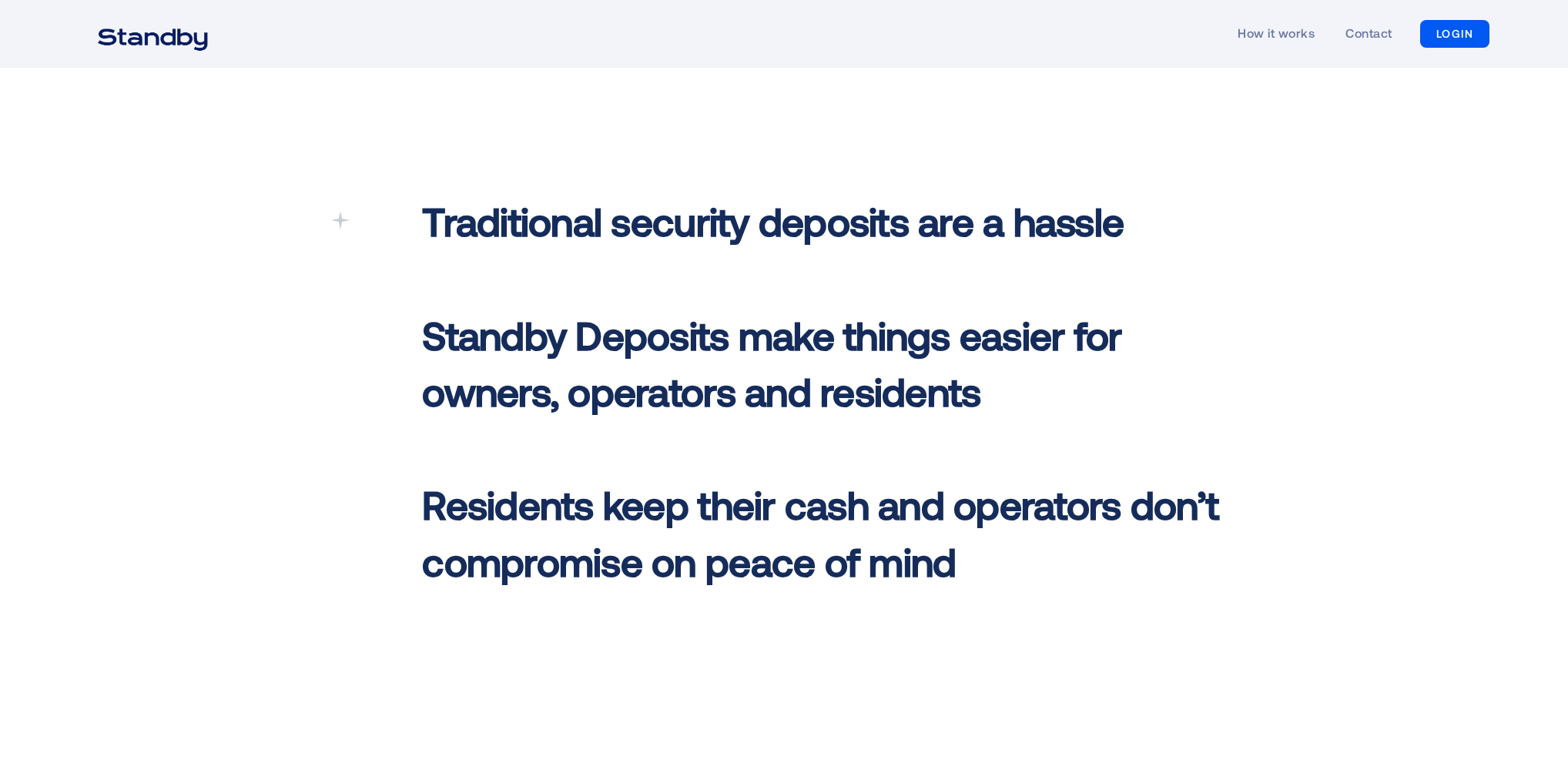
scroll to position [739, 0]
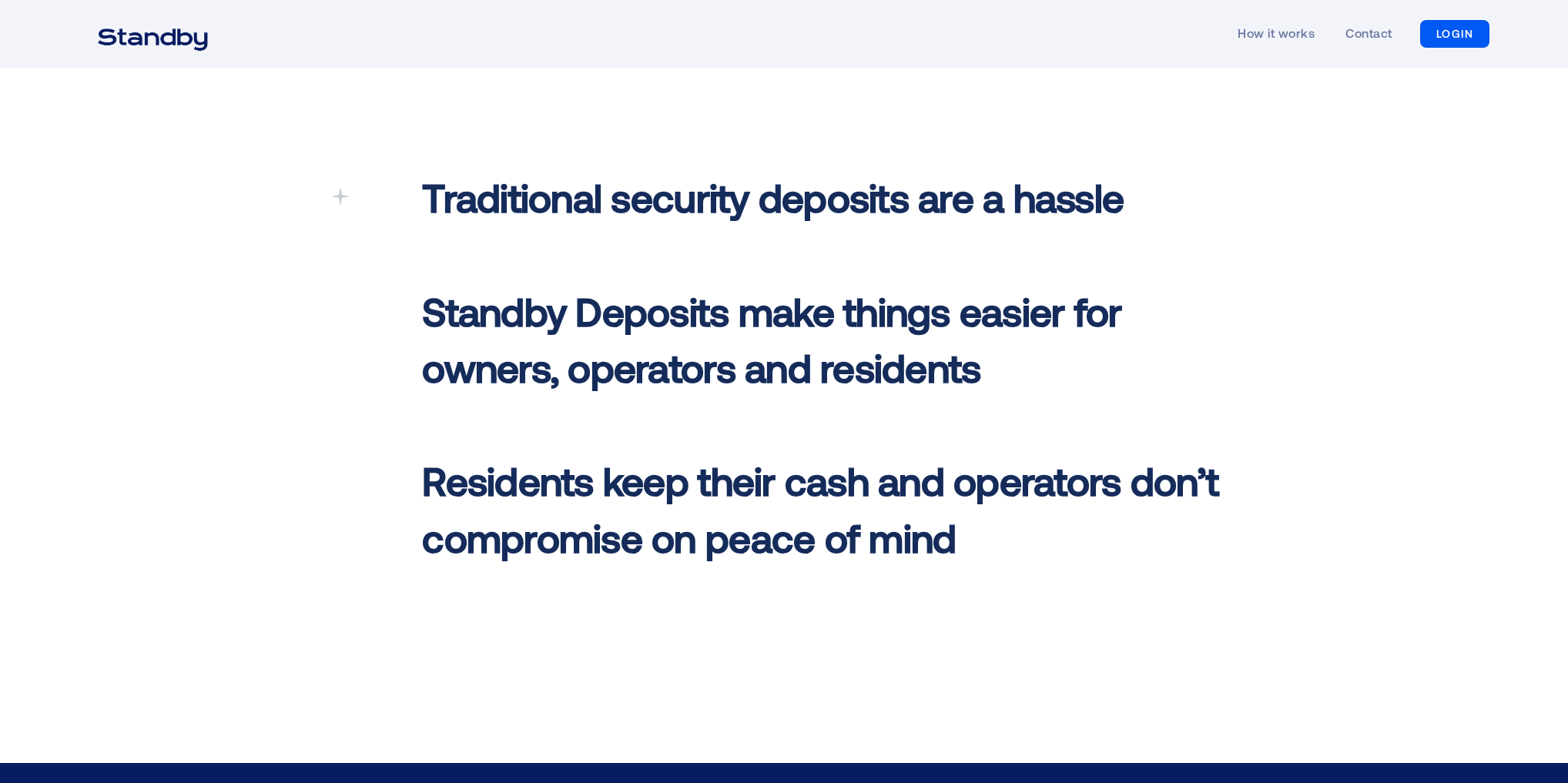
click at [607, 351] on span "Standby Deposits make things easier for owners, operators and residents ‍" at bounding box center [771, 339] width 699 height 104
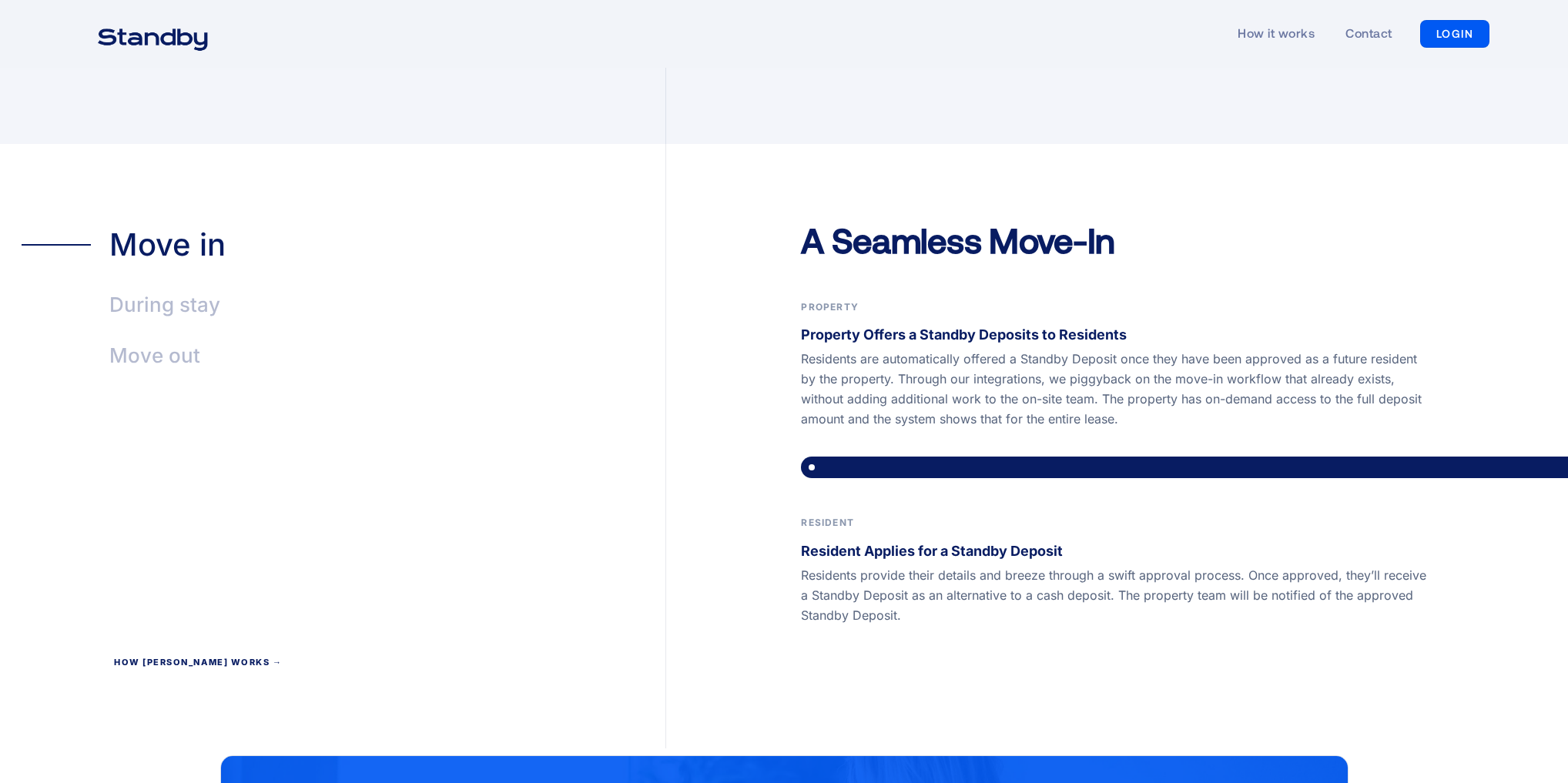
scroll to position [3079, 0]
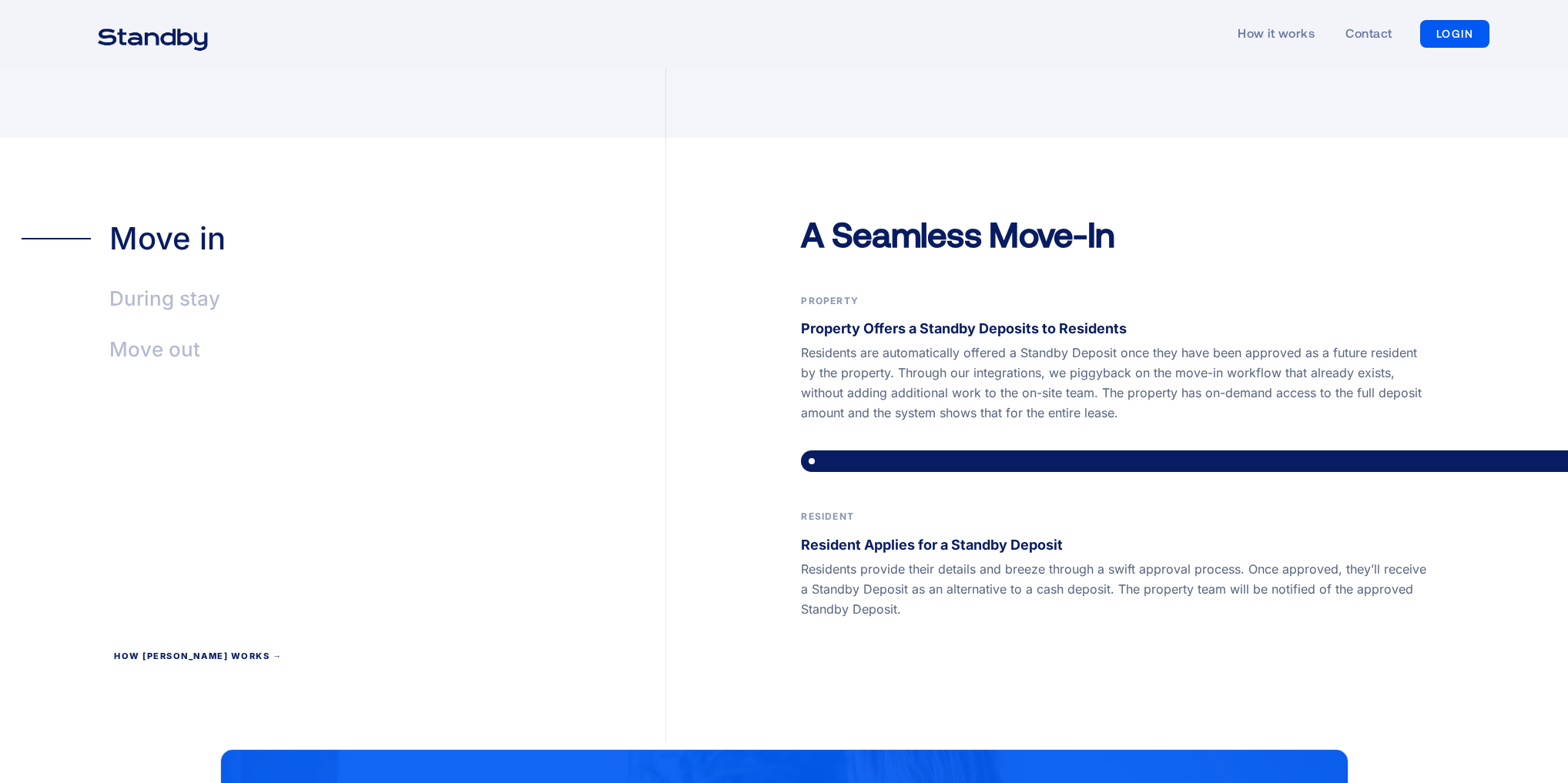
click at [811, 351] on p "Residents are automatically offered a Standby Deposit once they have been appro…" at bounding box center [1116, 383] width 632 height 80
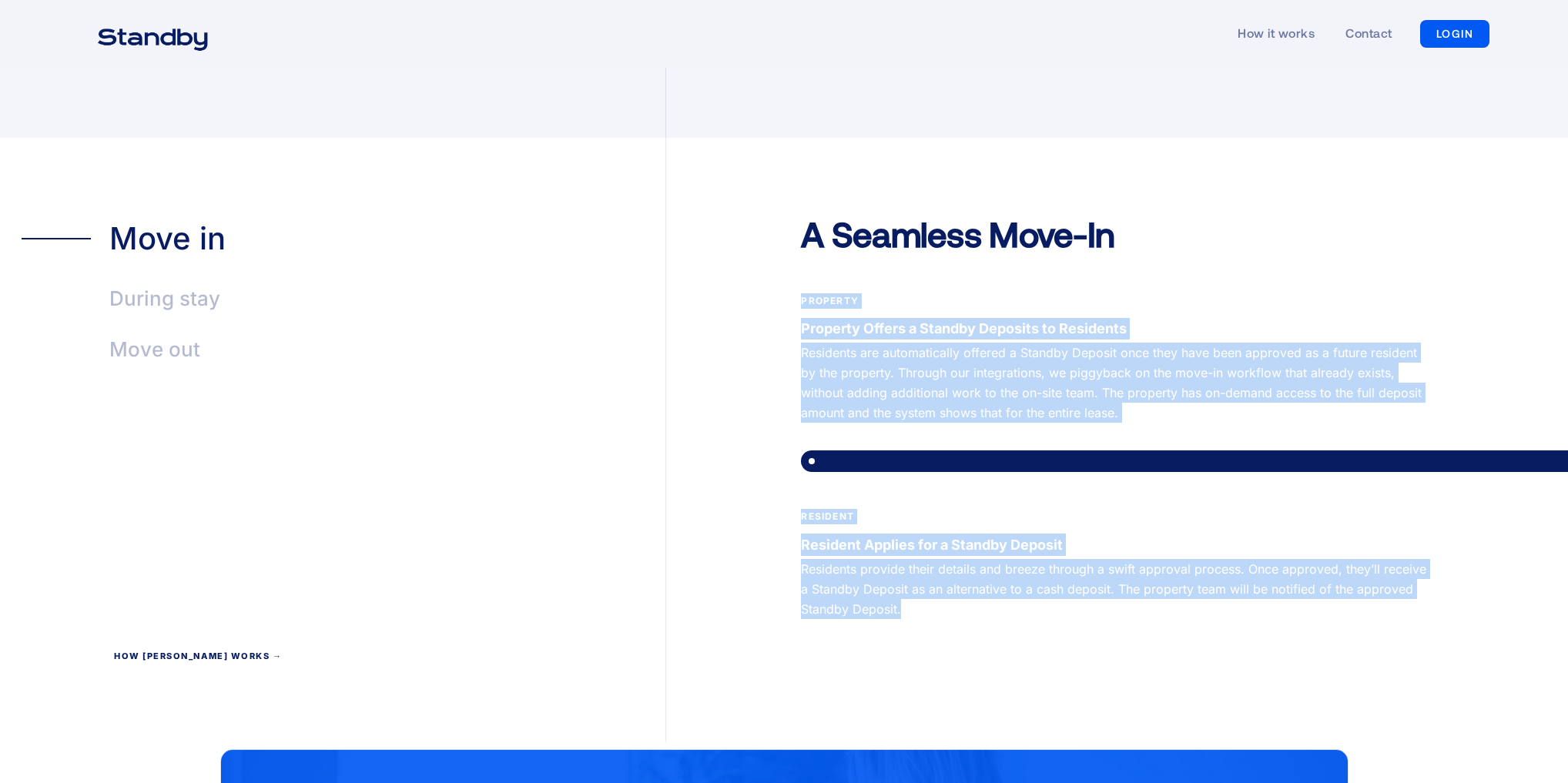
drag, startPoint x: 796, startPoint y: 272, endPoint x: 1263, endPoint y: 576, distance: 557.2
click at [1263, 576] on div "A Seamless Move-In Property Property Offers a Standby Deposits to Residents Res…" at bounding box center [1117, 477] width 902 height 530
copy div "Property Property Offers a Standby Deposits to Residents Residents are automati…"
click at [580, 425] on div "Move in During stay Move out" at bounding box center [343, 440] width 644 height 604
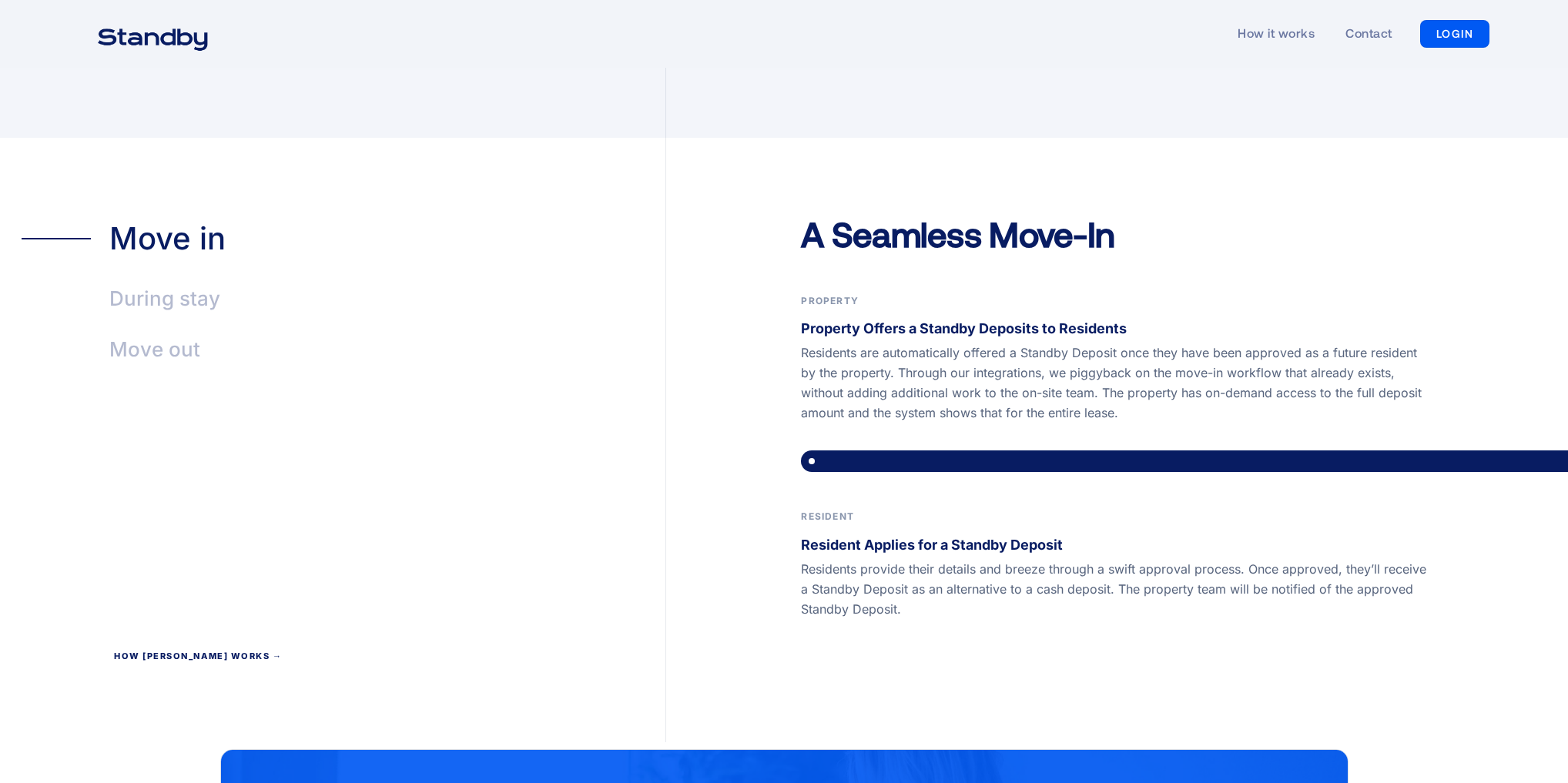
click at [197, 281] on div "During stay" at bounding box center [164, 298] width 111 height 35
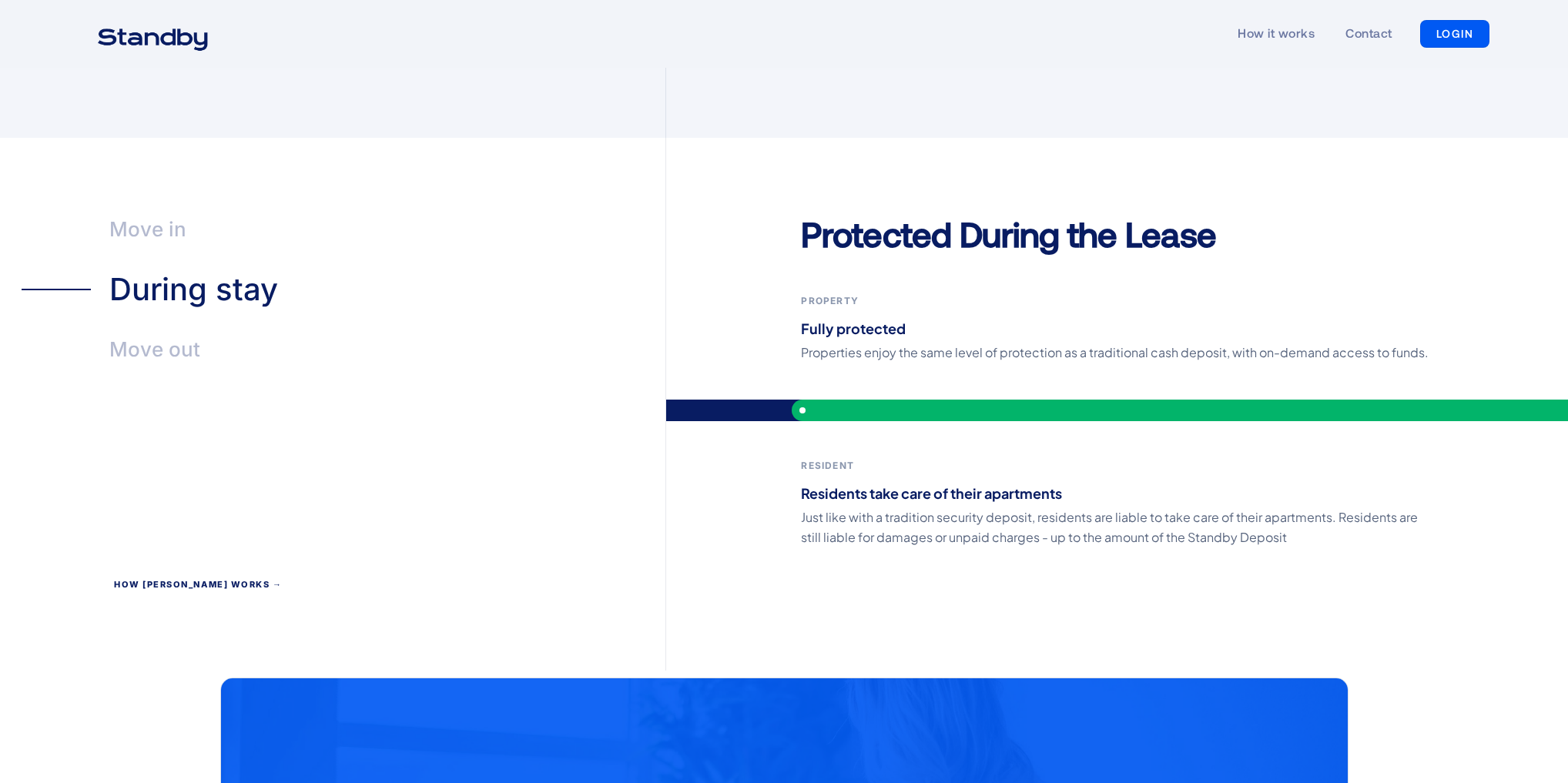
drag, startPoint x: 958, startPoint y: 516, endPoint x: 887, endPoint y: 377, distance: 156.1
click at [958, 516] on p "Just like with a tradition security deposit, residents are liable to take care …" at bounding box center [1116, 527] width 632 height 40
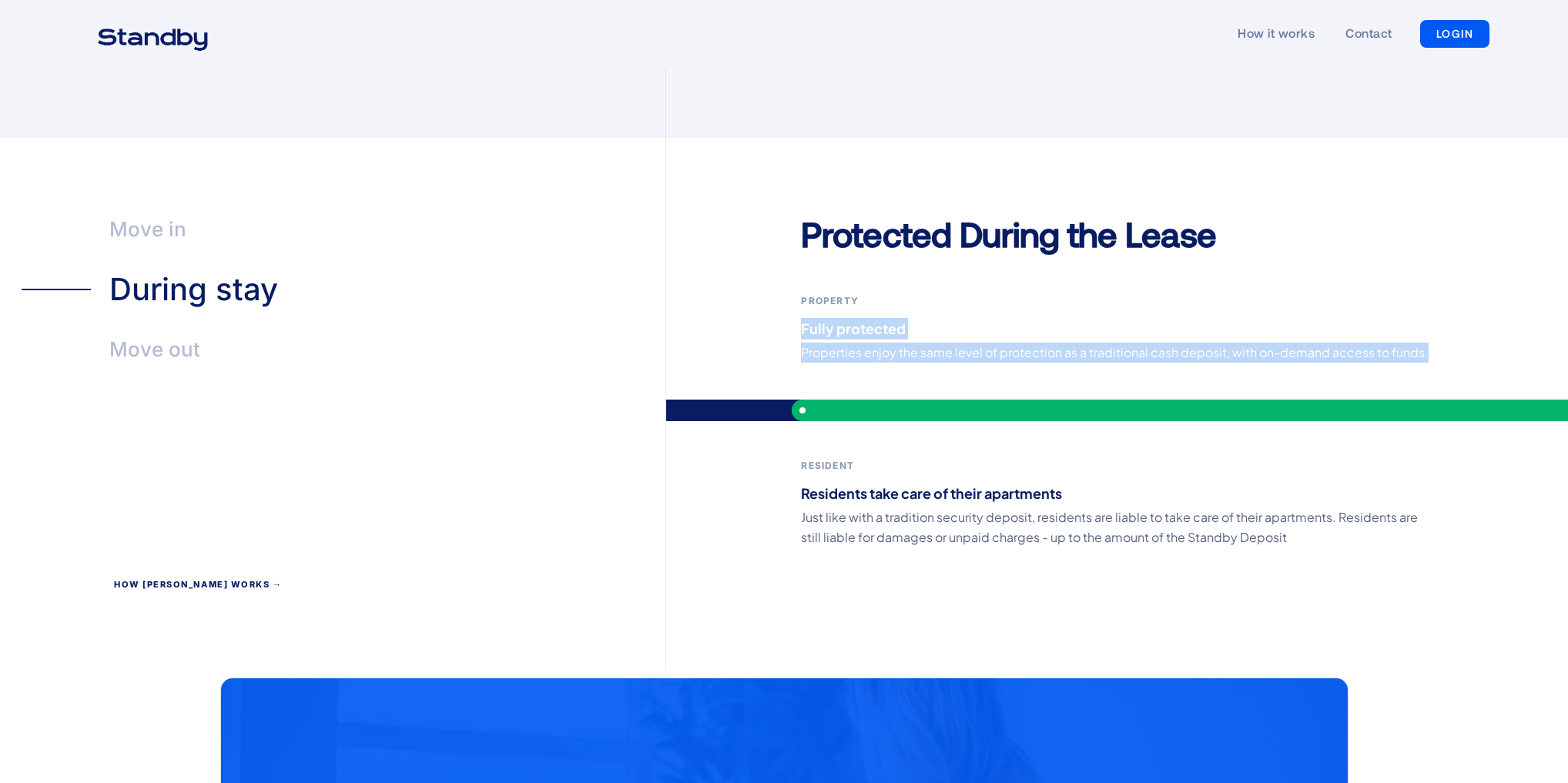
drag, startPoint x: 933, startPoint y: 311, endPoint x: 1510, endPoint y: 336, distance: 577.5
click at [1510, 336] on div "Protected During the Lease Property Fully protected Properties enjoy the same l…" at bounding box center [1117, 441] width 902 height 459
copy div "Fully protected Properties enjoy the same level of protection as a traditional …"
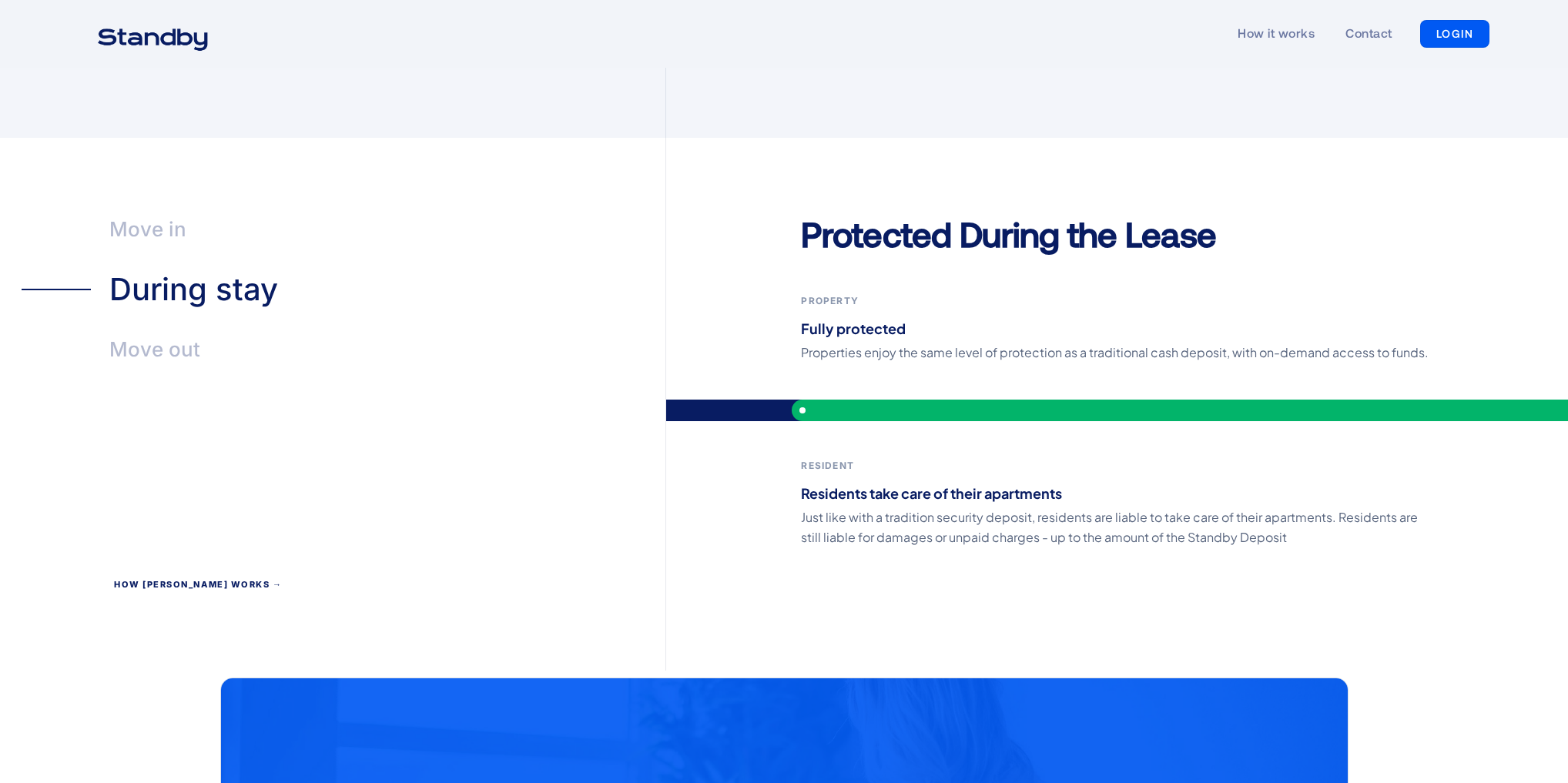
drag, startPoint x: 837, startPoint y: 477, endPoint x: 847, endPoint y: 486, distance: 13.5
click at [837, 483] on p "Residents take care of their apartments" at bounding box center [1116, 493] width 632 height 21
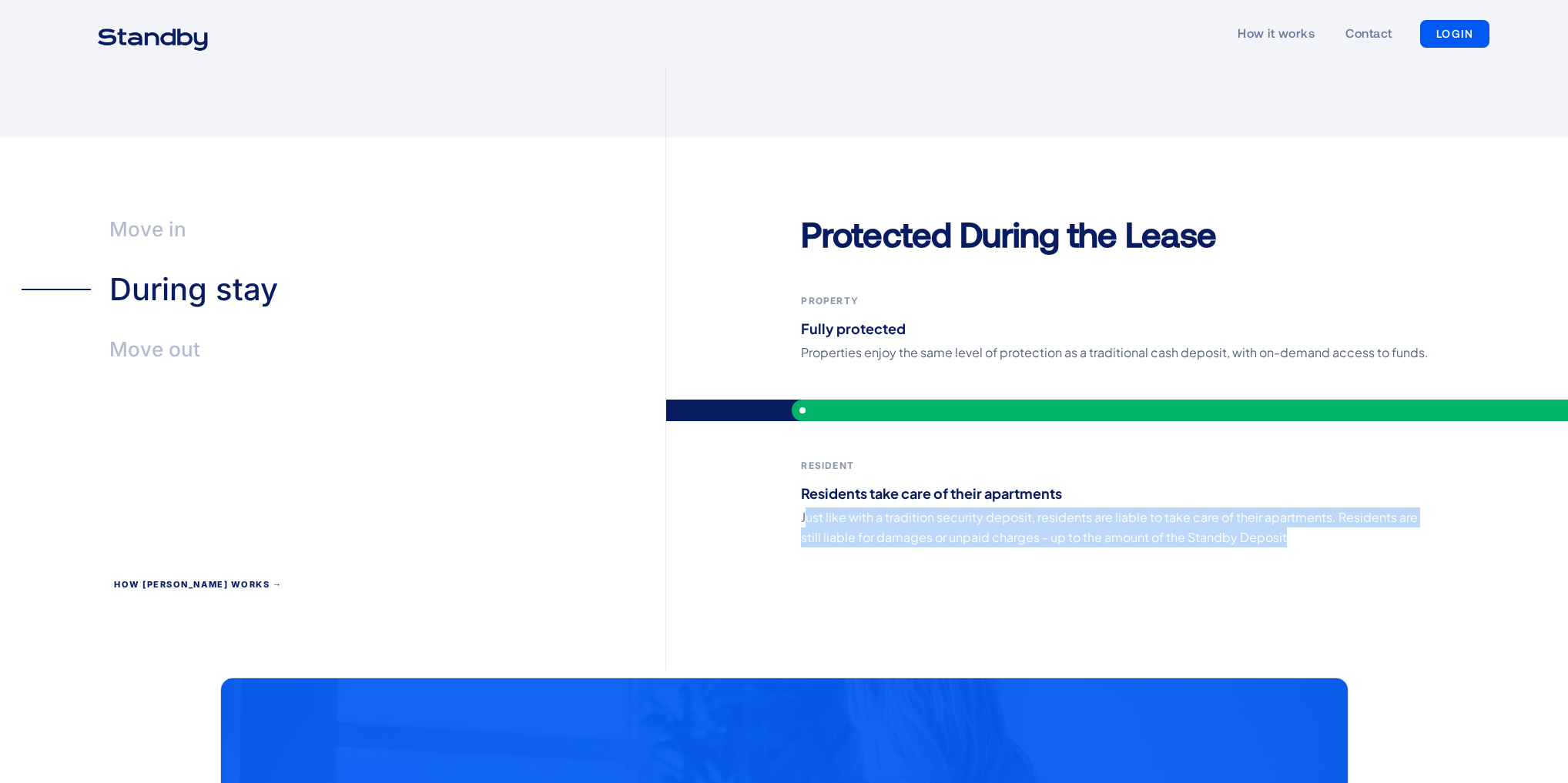
drag, startPoint x: 804, startPoint y: 487, endPoint x: 1402, endPoint y: 536, distance: 600.0
click at [1402, 536] on div "Protected During the Lease Property Fully protected Properties enjoy the same l…" at bounding box center [1117, 441] width 902 height 459
click at [1125, 517] on p "Just like with a tradition security deposit, residents are liable to take care …" at bounding box center [1116, 527] width 632 height 40
drag, startPoint x: 798, startPoint y: 492, endPoint x: 1406, endPoint y: 527, distance: 609.0
click at [1406, 527] on div "Protected During the Lease Property Fully protected Properties enjoy the same l…" at bounding box center [1117, 441] width 902 height 459
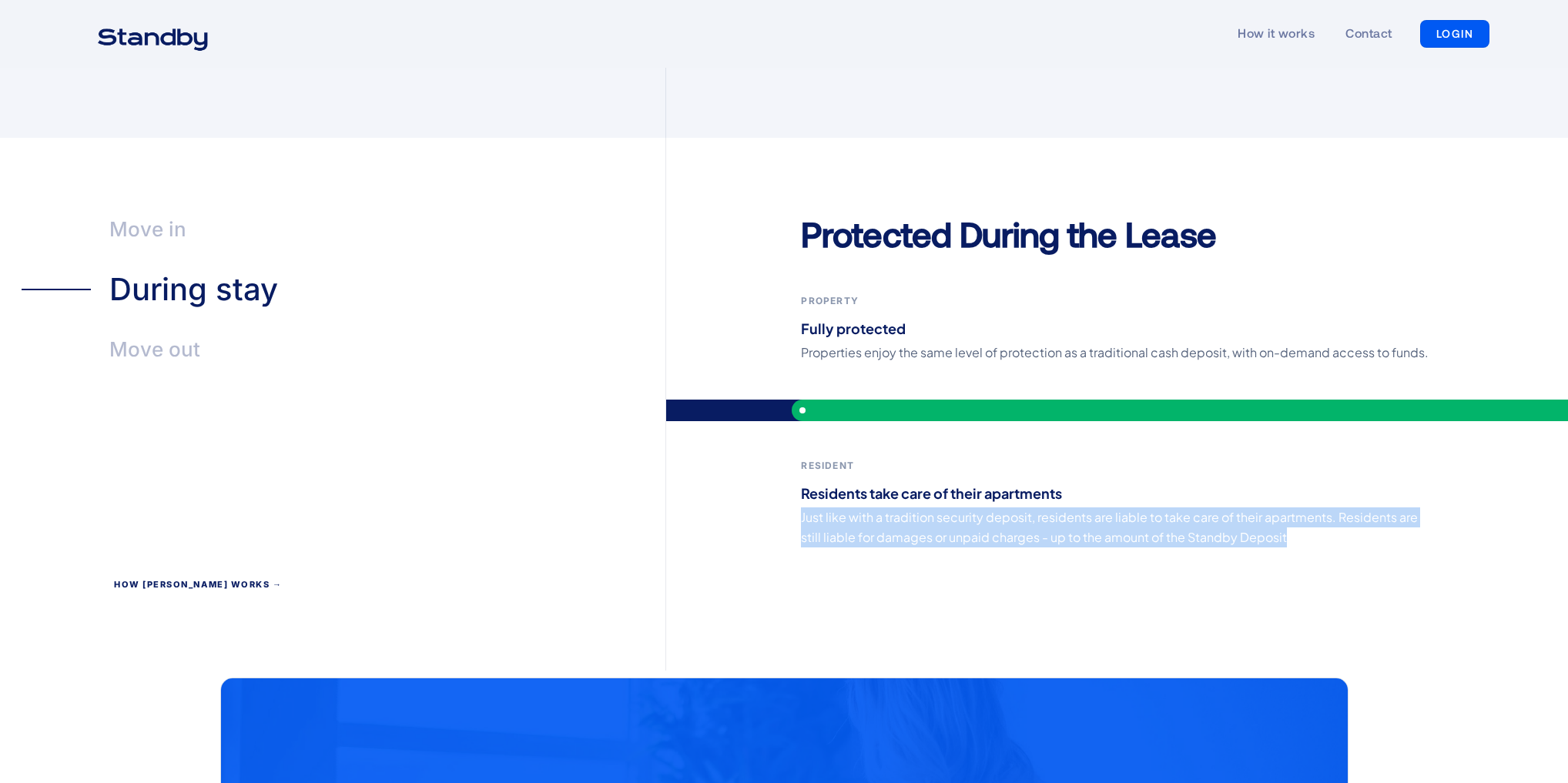
copy p "Just like with a tradition security deposit, residents are liable to take care …"
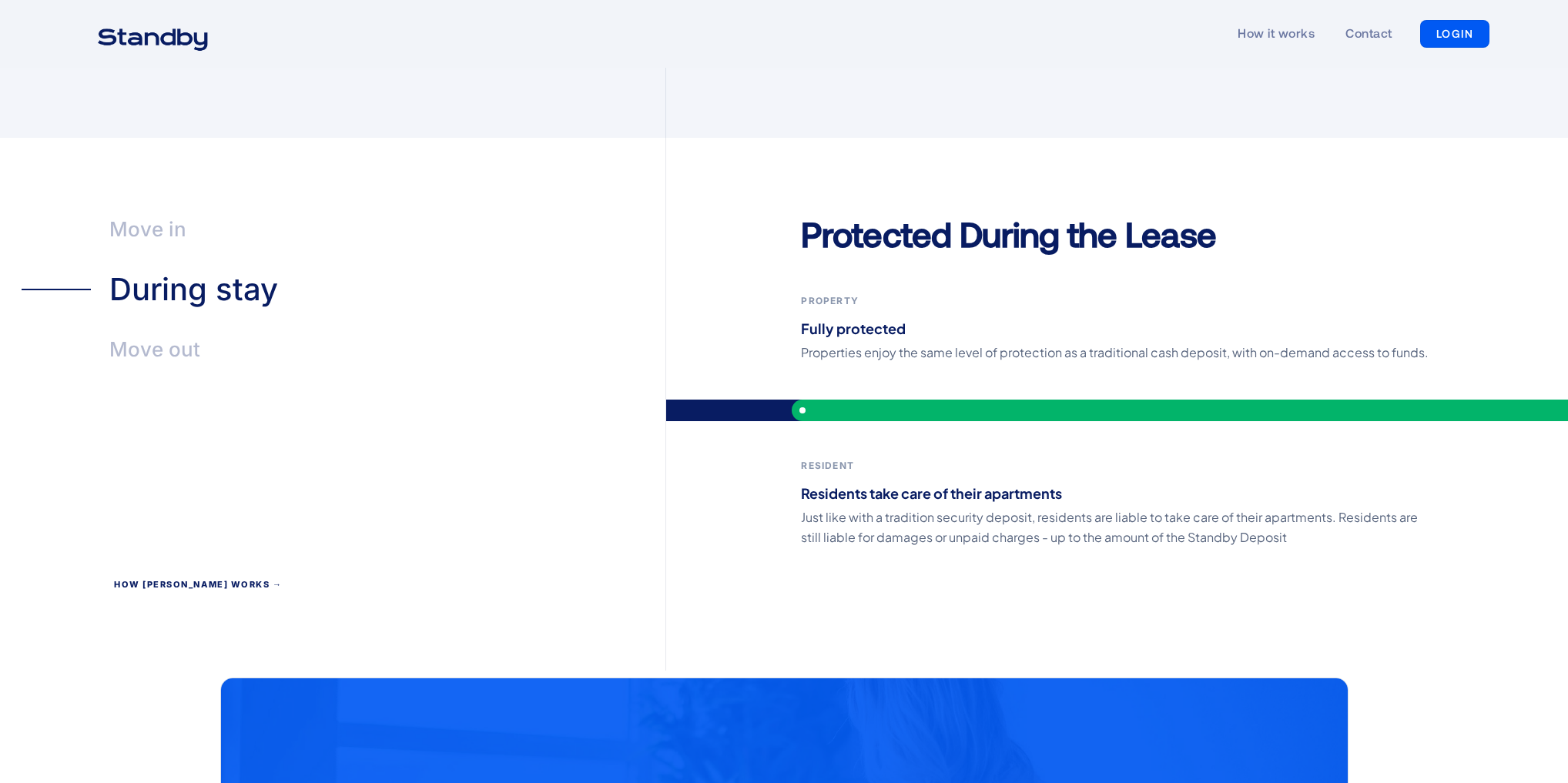
click at [810, 484] on strong "Residents take care of their apartments" at bounding box center [931, 493] width 261 height 18
drag, startPoint x: 812, startPoint y: 468, endPoint x: 1104, endPoint y: 468, distance: 292.0
click at [1104, 483] on p "Residents take care of their apartments" at bounding box center [1116, 493] width 632 height 21
click at [855, 508] on p "Just like with a tradition security deposit, residents are liable to take care …" at bounding box center [1116, 527] width 632 height 40
drag, startPoint x: 794, startPoint y: 465, endPoint x: 1070, endPoint y: 465, distance: 276.0
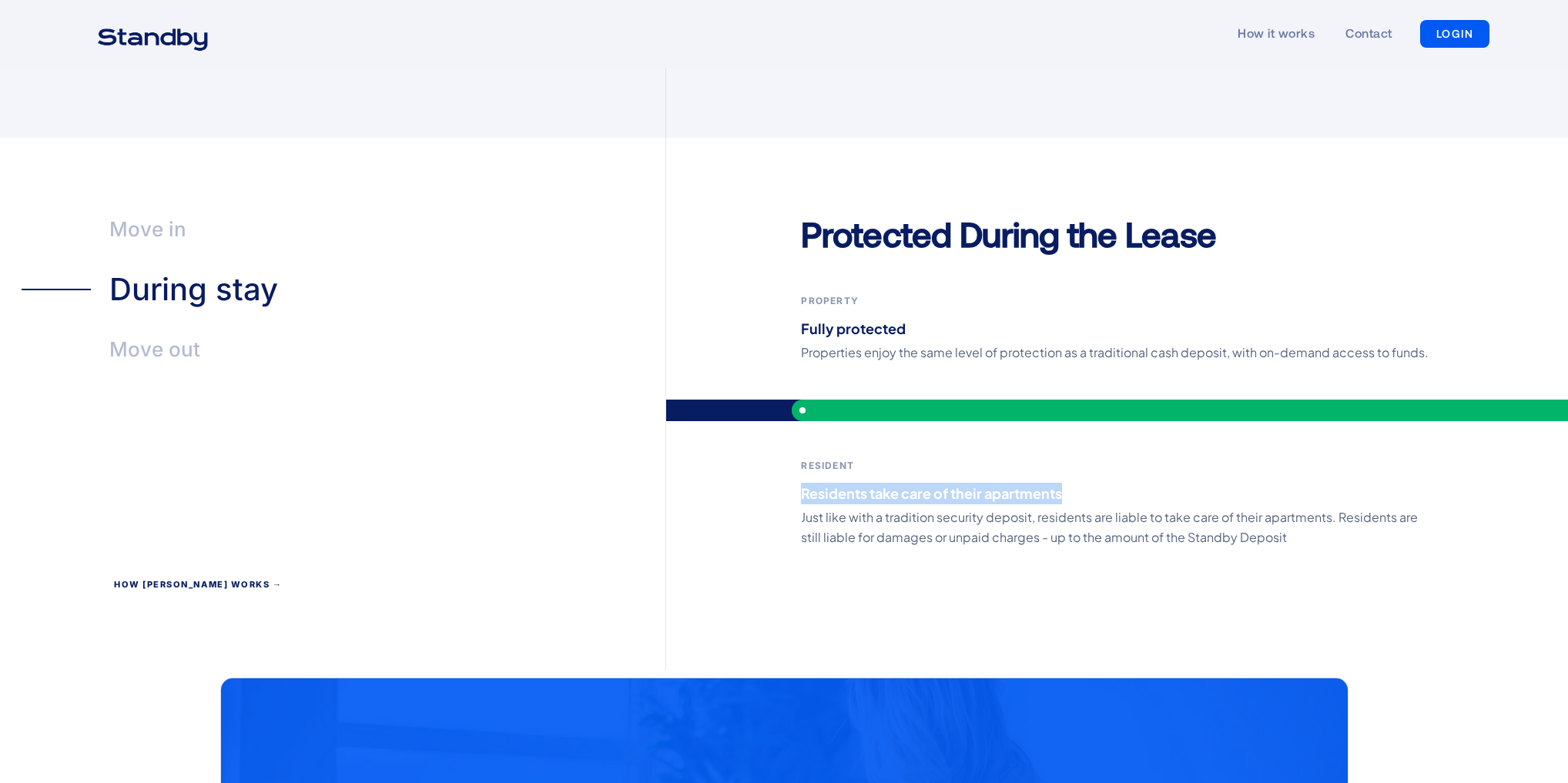
click at [1070, 465] on div "Protected During the Lease Property Fully protected Properties enjoy the same l…" at bounding box center [1117, 441] width 902 height 459
copy strong "Residents take care of their apartments"
drag, startPoint x: 117, startPoint y: 325, endPoint x: 136, endPoint y: 326, distance: 19.0
click at [117, 332] on div "Move out" at bounding box center [155, 349] width 91 height 35
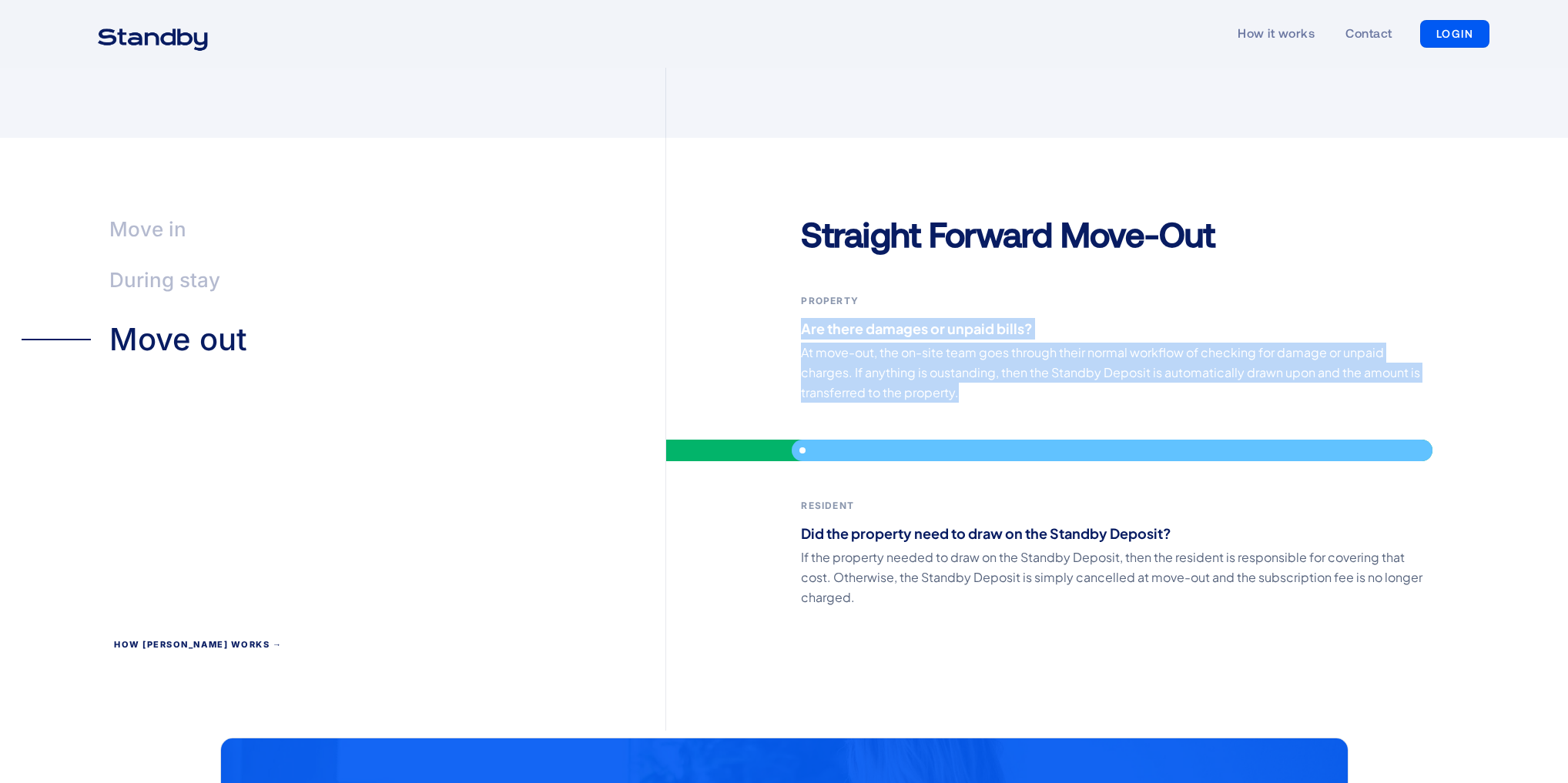
drag, startPoint x: 798, startPoint y: 304, endPoint x: 971, endPoint y: 379, distance: 188.6
click at [971, 379] on div "Straight Forward Move-Out Property Are there damages or unpaid bills? At move-o…" at bounding box center [1117, 471] width 902 height 519
copy div "Are there damages or unpaid bills? At move-out, the on-site team goes through t…"
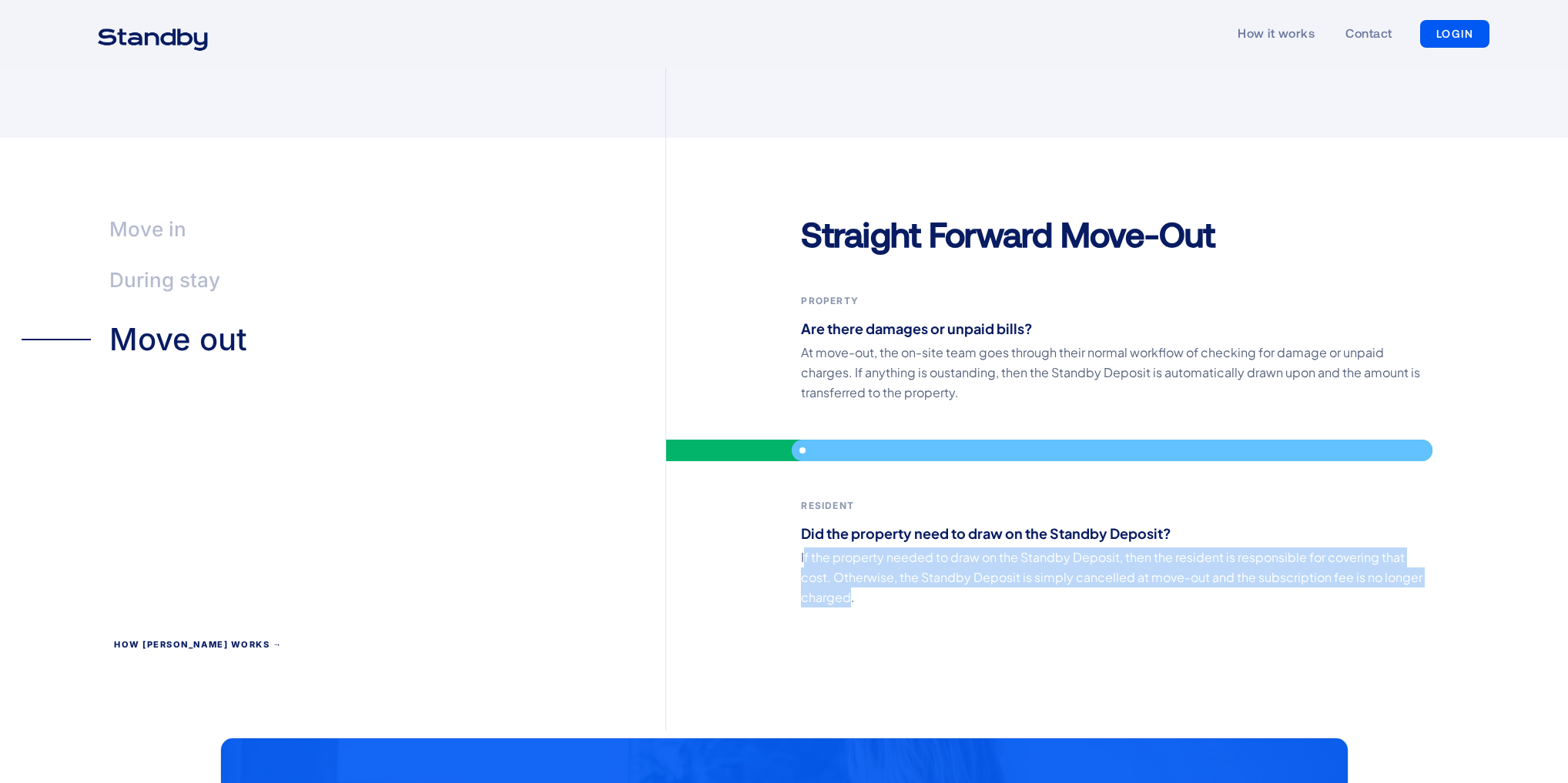
drag, startPoint x: 803, startPoint y: 532, endPoint x: 848, endPoint y: 585, distance: 69.5
click at [848, 585] on div "Straight Forward Move-Out Property Are there damages or unpaid bills? At move-o…" at bounding box center [1117, 471] width 902 height 519
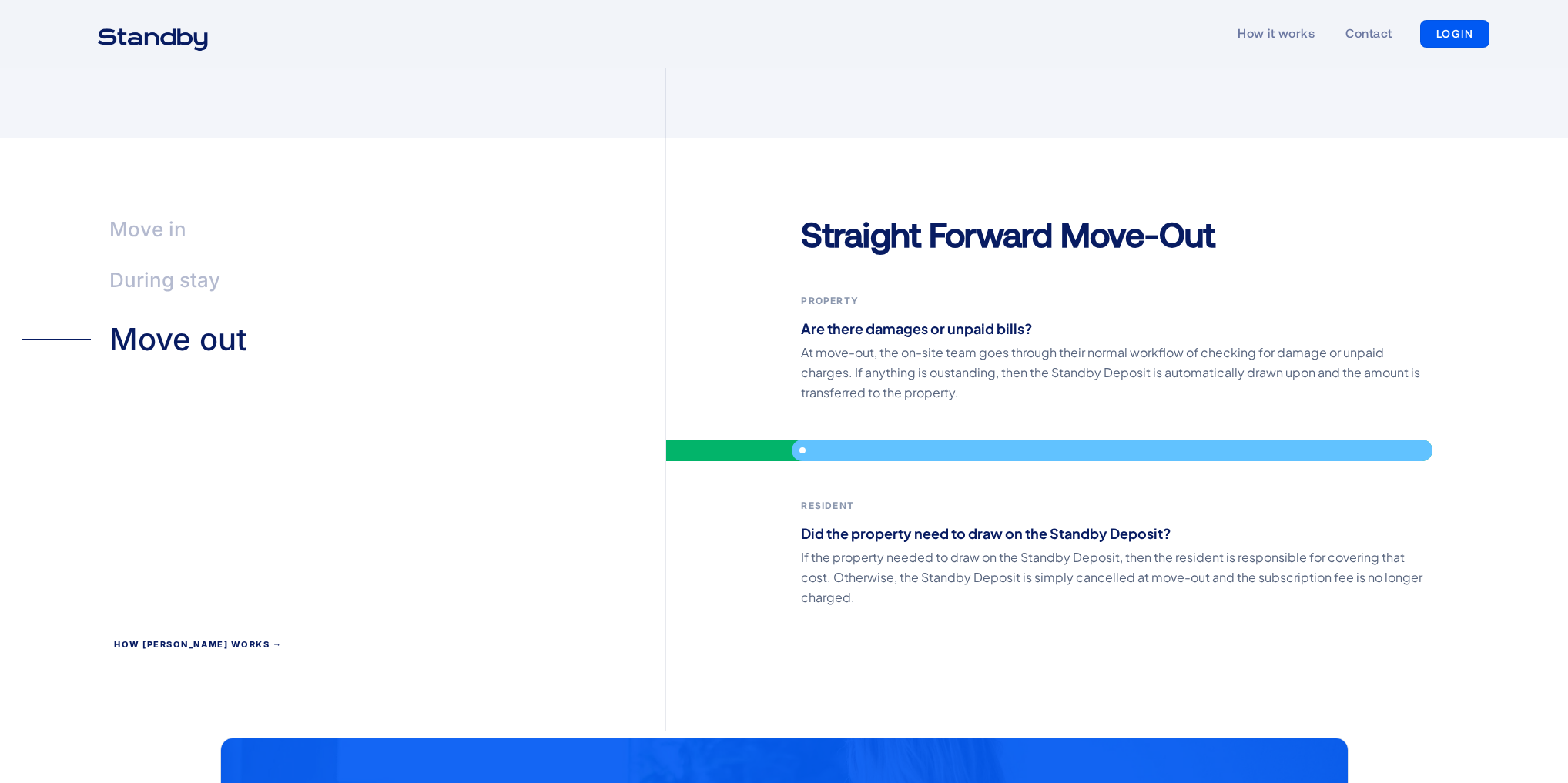
click at [857, 582] on div "Straight Forward Move-Out Property Are there damages or unpaid bills? At move-o…" at bounding box center [1117, 471] width 902 height 519
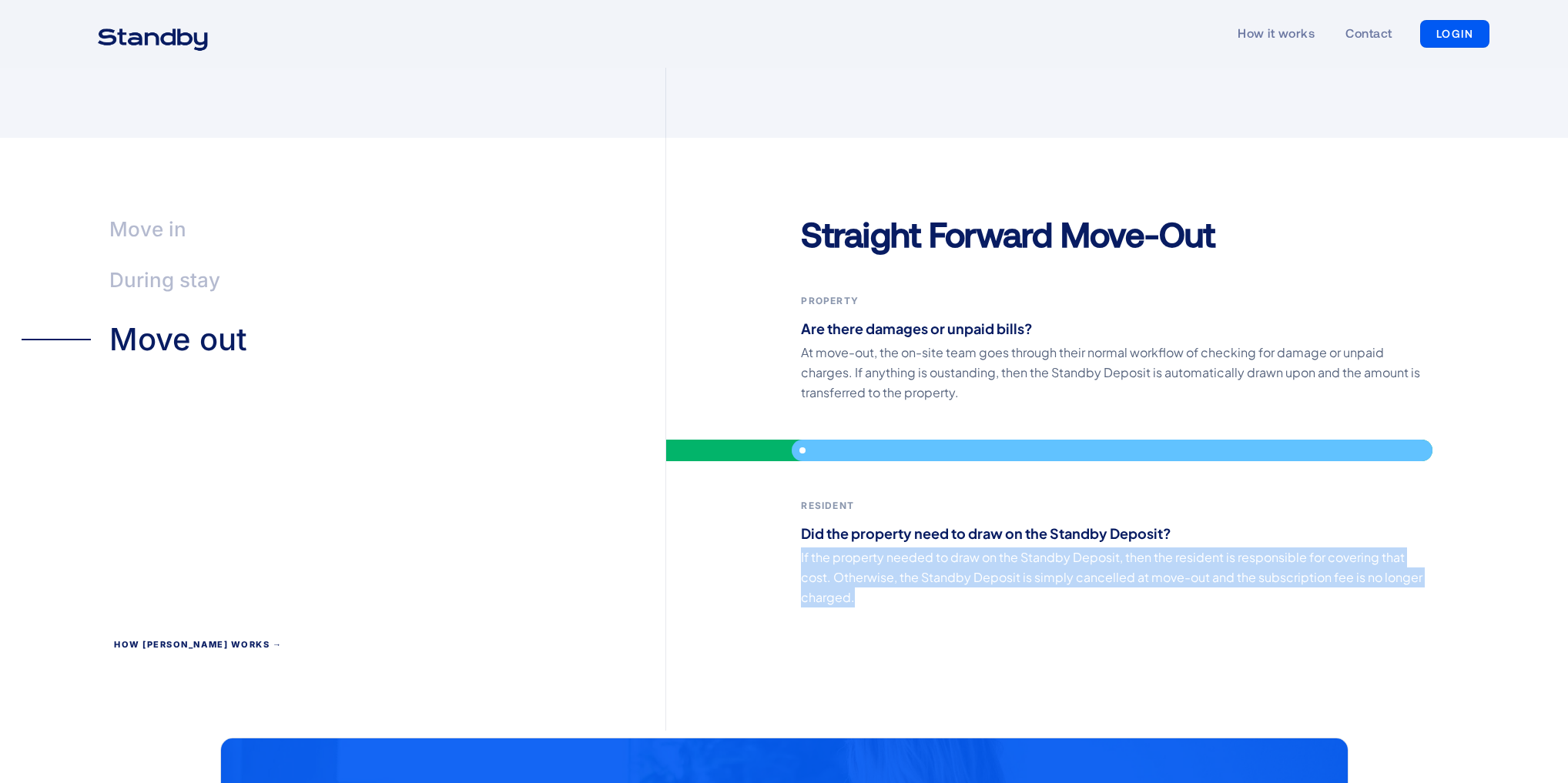
drag, startPoint x: 813, startPoint y: 561, endPoint x: 789, endPoint y: 537, distance: 33.9
click at [789, 537] on div "Straight Forward Move-Out Property Are there damages or unpaid bills? At move-o…" at bounding box center [1117, 471] width 902 height 519
copy p "If the property needed to draw on the Standby Deposit, then the resident is res…"
drag, startPoint x: 798, startPoint y: 520, endPoint x: 815, endPoint y: 508, distance: 20.8
click at [798, 520] on div "Straight Forward Move-Out Property Are there damages or unpaid bills? At move-o…" at bounding box center [1117, 471] width 902 height 519
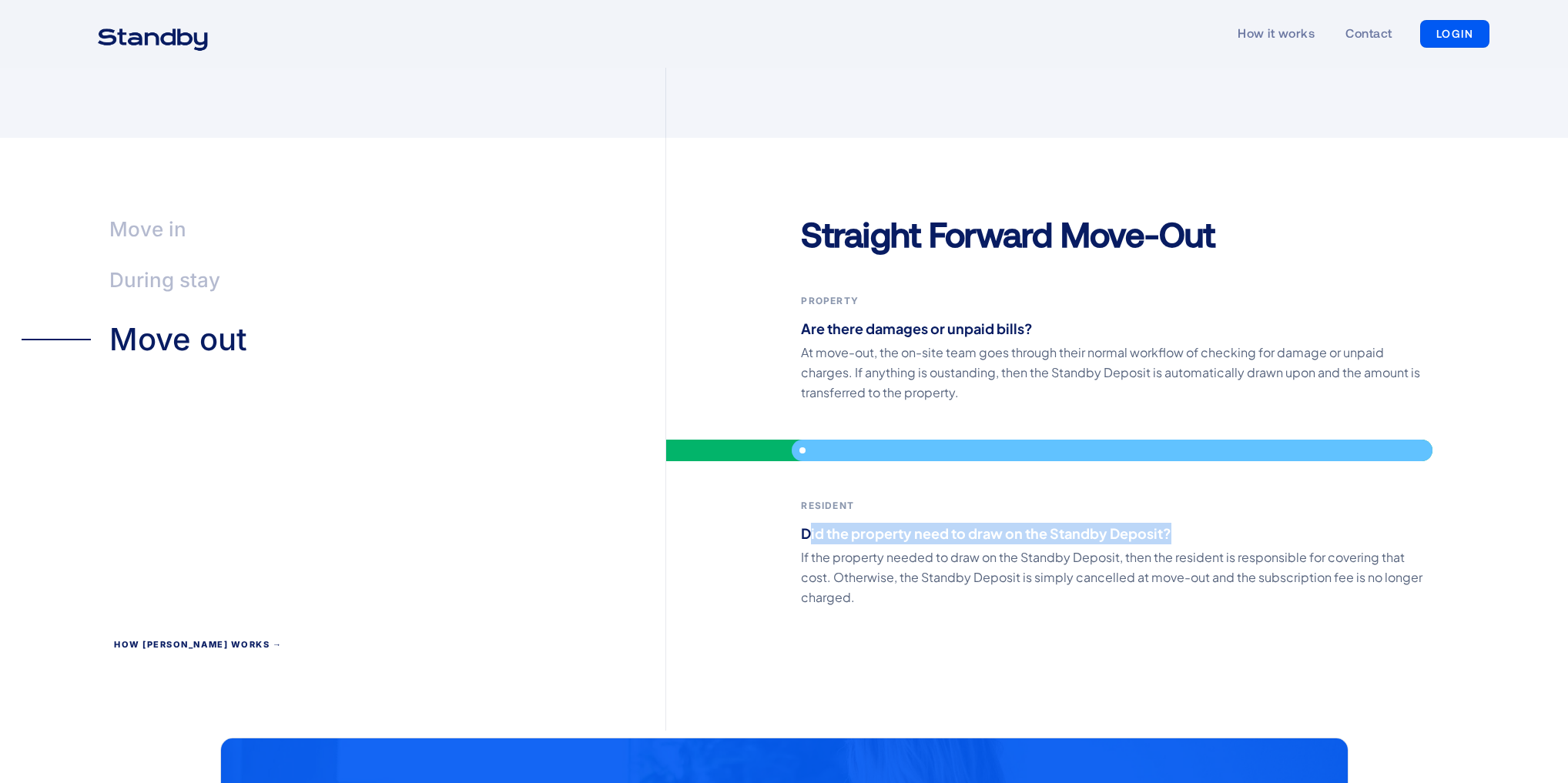
drag, startPoint x: 806, startPoint y: 508, endPoint x: 1225, endPoint y: 505, distance: 419.0
click at [1225, 523] on p "Did the property need to draw on the Standby Deposit?" at bounding box center [1116, 533] width 632 height 21
click at [1210, 523] on p "Did the property need to draw on the Standby Deposit?" at bounding box center [1116, 533] width 632 height 21
drag, startPoint x: 1171, startPoint y: 506, endPoint x: 691, endPoint y: 509, distance: 480.0
click at [691, 509] on div "Straight Forward Move-Out Property Are there damages or unpaid bills? At move-o…" at bounding box center [1117, 471] width 902 height 519
